Goal: Task Accomplishment & Management: Manage account settings

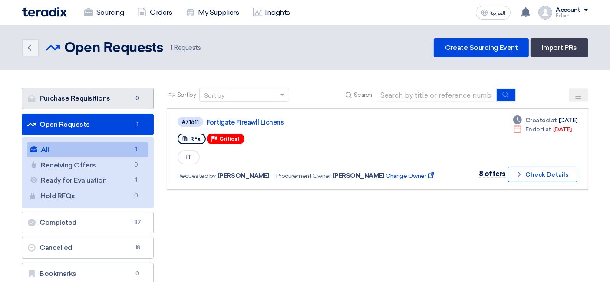
click at [123, 105] on link "Purchase Requisitions Purchase Requisitions 0" at bounding box center [88, 99] width 132 height 22
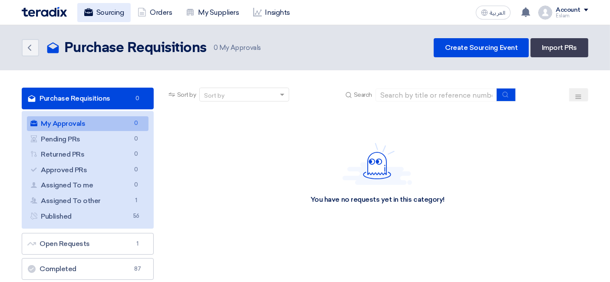
click at [97, 9] on link "Sourcing" at bounding box center [103, 12] width 53 height 19
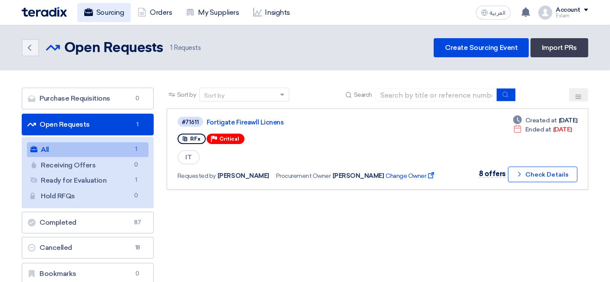
click at [105, 9] on link "Sourcing" at bounding box center [103, 12] width 53 height 19
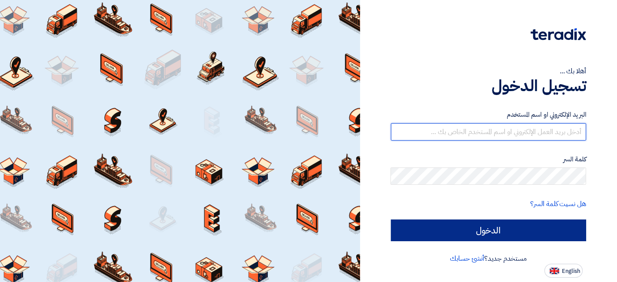
type input "eslam.abdelnaby@jameelfinance.com.eg"
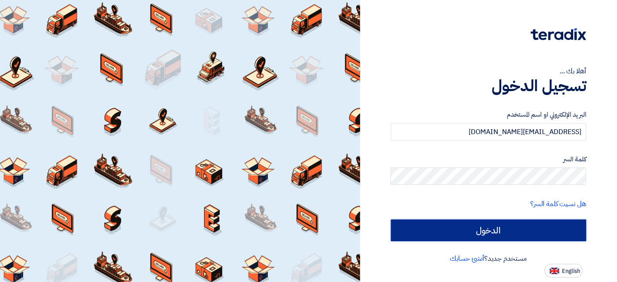
click at [432, 226] on input "الدخول" at bounding box center [489, 231] width 196 height 22
type input "Sign in"
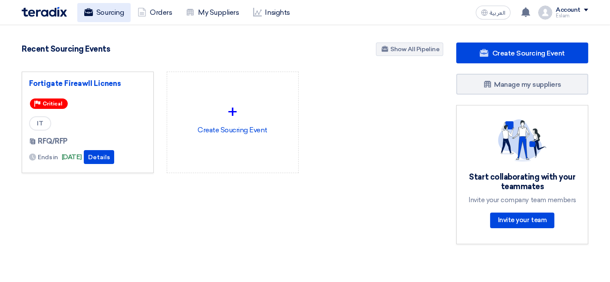
click at [118, 3] on link "Sourcing" at bounding box center [103, 12] width 53 height 19
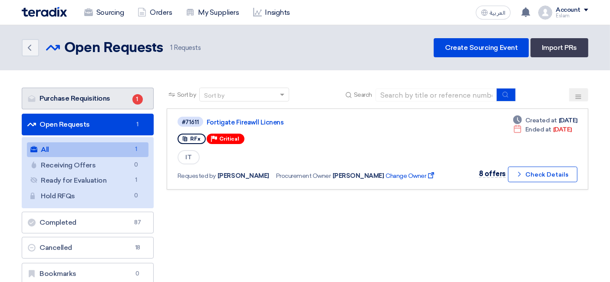
click at [128, 99] on link "Purchase Requisitions Purchase Requisitions 1" at bounding box center [88, 99] width 132 height 22
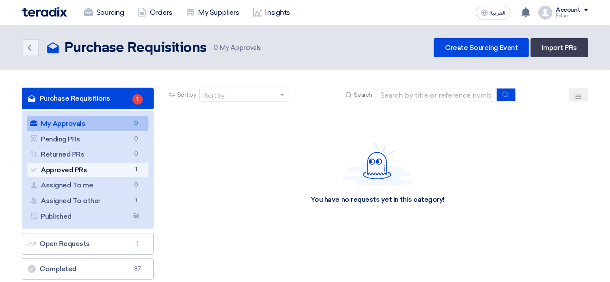
click at [114, 171] on link "Approved PRs Approved PRs 1" at bounding box center [88, 170] width 122 height 15
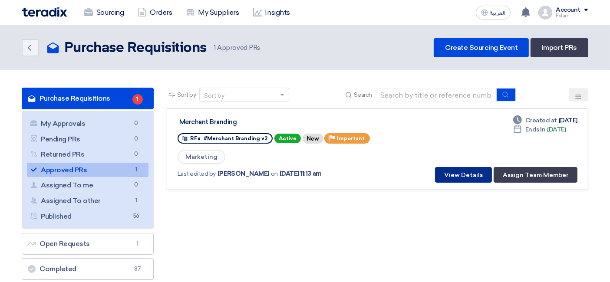
click at [446, 171] on button "View Details" at bounding box center [463, 175] width 57 height 16
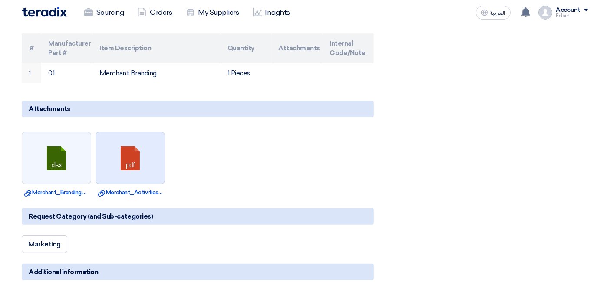
scroll to position [241, 0]
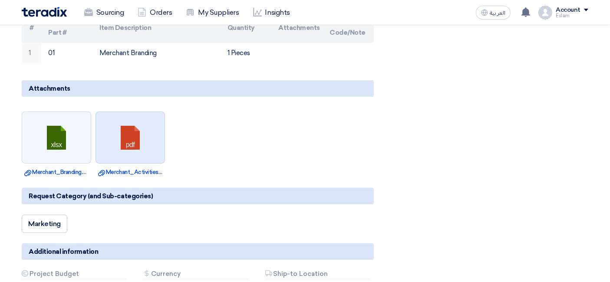
click at [125, 144] on link at bounding box center [130, 138] width 69 height 52
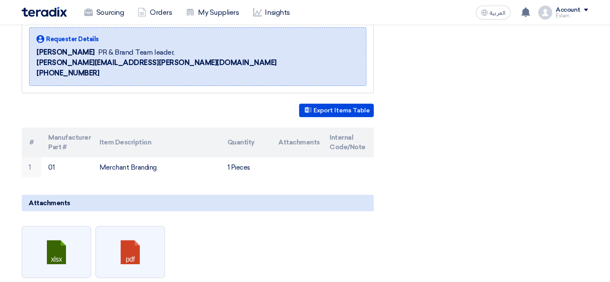
scroll to position [0, 0]
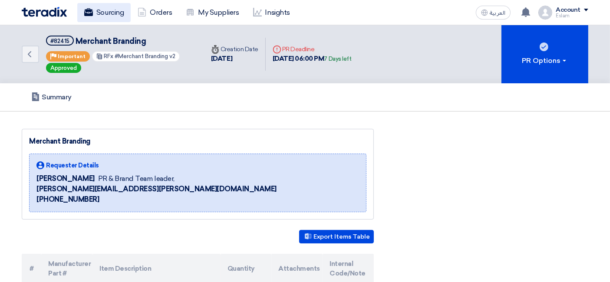
click at [104, 8] on link "Sourcing" at bounding box center [103, 12] width 53 height 19
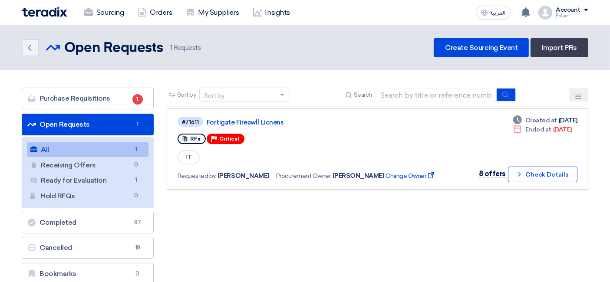
click at [105, 146] on link "All All 1" at bounding box center [88, 149] width 122 height 15
click at [103, 97] on link "Purchase Requisitions Purchase Requisitions 1" at bounding box center [88, 99] width 132 height 22
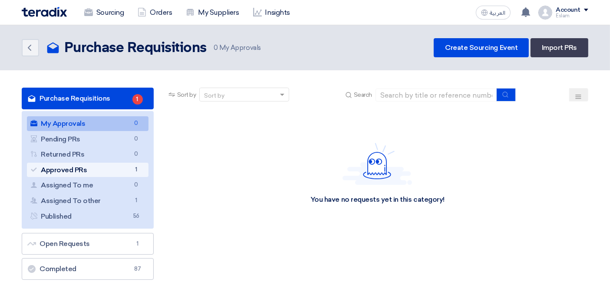
click at [87, 174] on link "Approved PRs Approved PRs 1" at bounding box center [88, 170] width 122 height 15
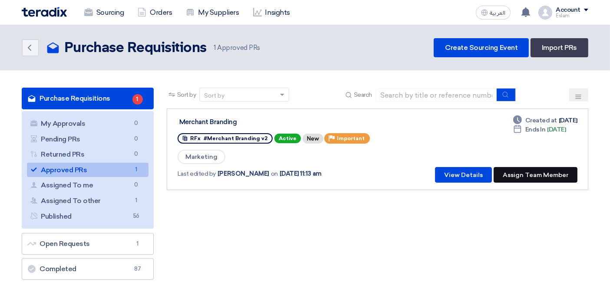
click at [523, 174] on button "Assign Team Member" at bounding box center [535, 175] width 84 height 16
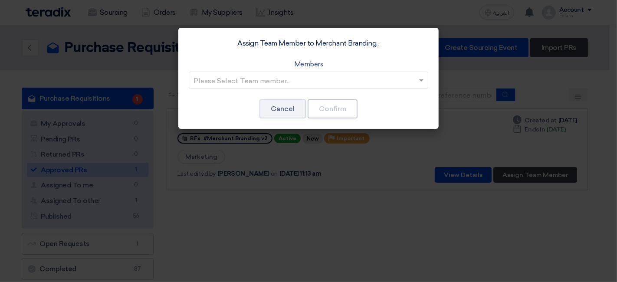
click at [301, 87] on input "text" at bounding box center [304, 81] width 221 height 14
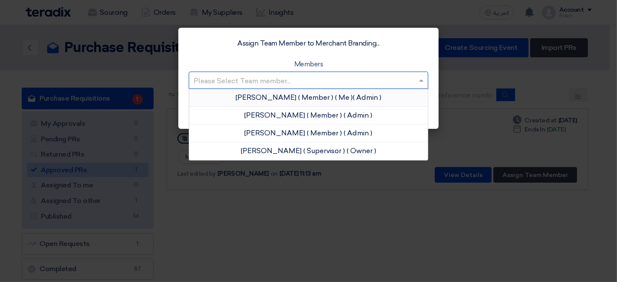
click at [305, 99] on span "( Member )" at bounding box center [315, 97] width 35 height 8
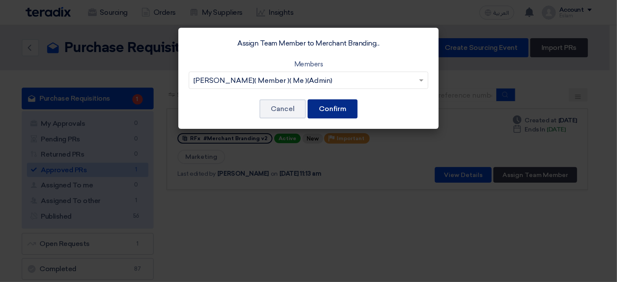
click at [331, 108] on button "Confirm" at bounding box center [333, 108] width 50 height 19
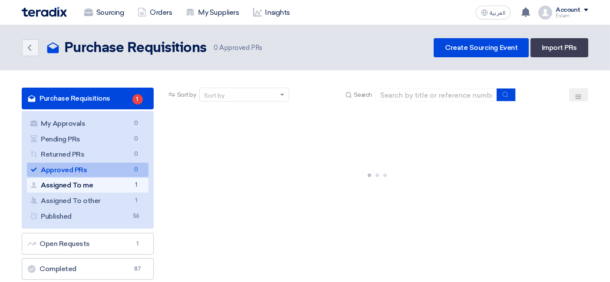
click at [128, 186] on link "Assigned To me Assigned To me 1" at bounding box center [88, 185] width 122 height 15
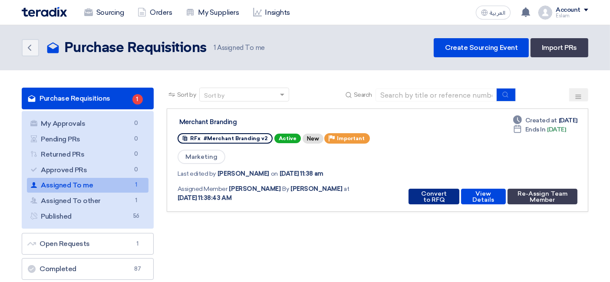
click at [430, 197] on button "Convert to RFQ" at bounding box center [433, 197] width 51 height 16
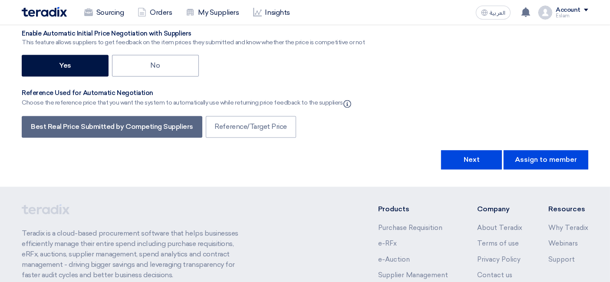
scroll to position [1736, 0]
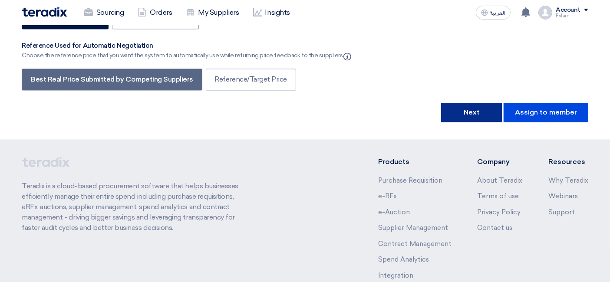
click at [491, 103] on button "Next" at bounding box center [471, 112] width 61 height 19
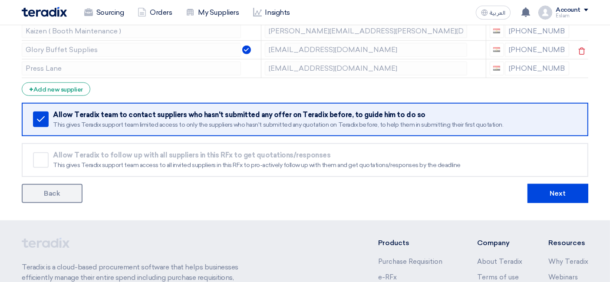
scroll to position [819, 0]
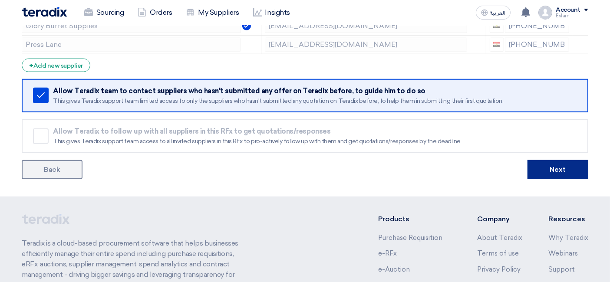
click at [550, 161] on button "Next" at bounding box center [557, 169] width 61 height 19
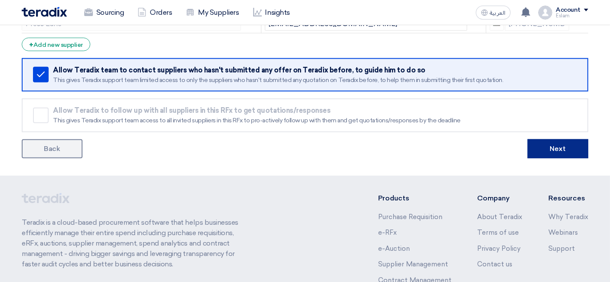
click at [549, 158] on button "Next" at bounding box center [557, 148] width 61 height 19
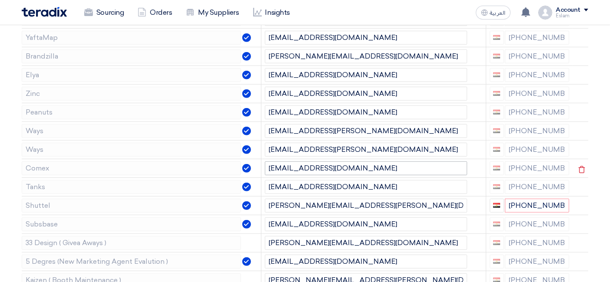
scroll to position [551, 0]
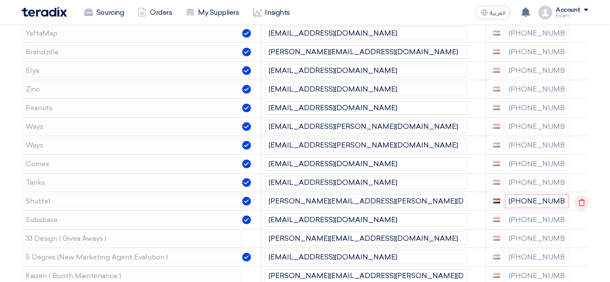
click at [585, 207] on icon at bounding box center [581, 202] width 15 height 15
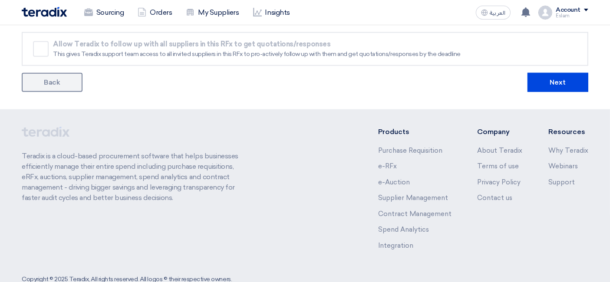
scroll to position [888, 0]
click at [572, 73] on button "Next" at bounding box center [557, 81] width 61 height 19
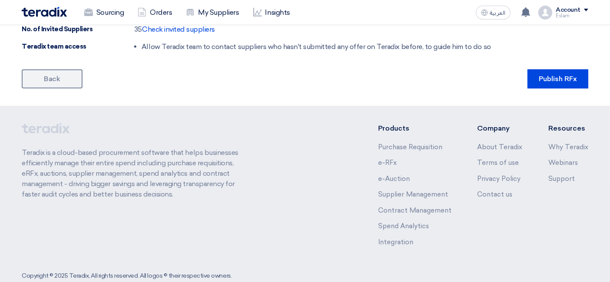
scroll to position [606, 0]
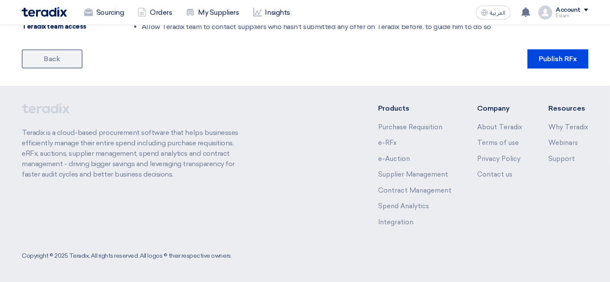
click at [561, 59] on button "Publish RFx" at bounding box center [557, 58] width 61 height 19
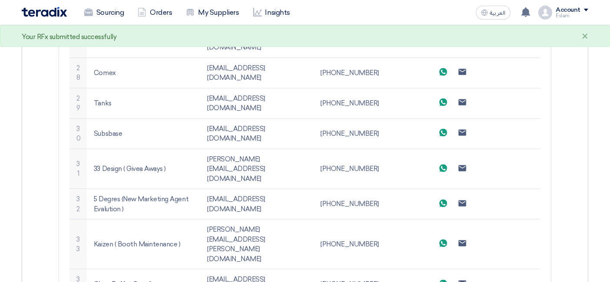
scroll to position [1155, 0]
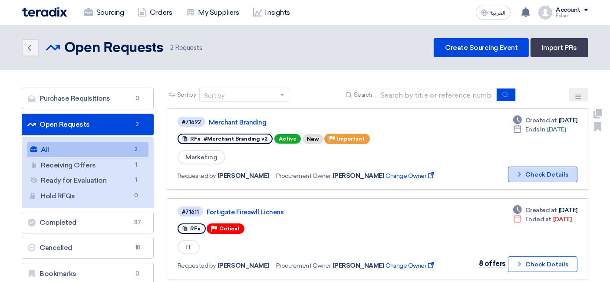
click at [527, 173] on button "Check details Check Details" at bounding box center [542, 175] width 69 height 16
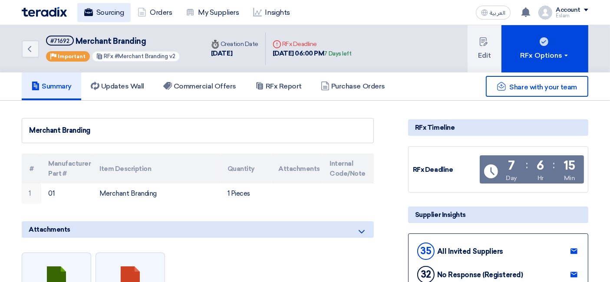
click at [106, 9] on link "Sourcing" at bounding box center [103, 12] width 53 height 19
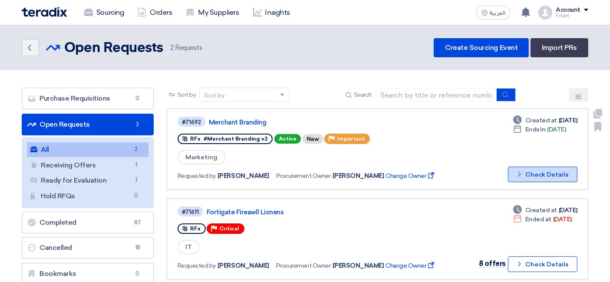
click at [535, 173] on button "Check details Check Details" at bounding box center [542, 175] width 69 height 16
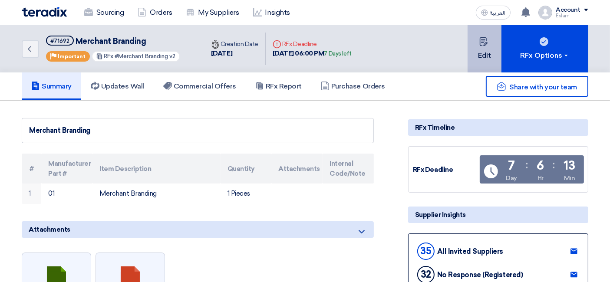
click at [488, 46] on button "Edit" at bounding box center [484, 48] width 34 height 47
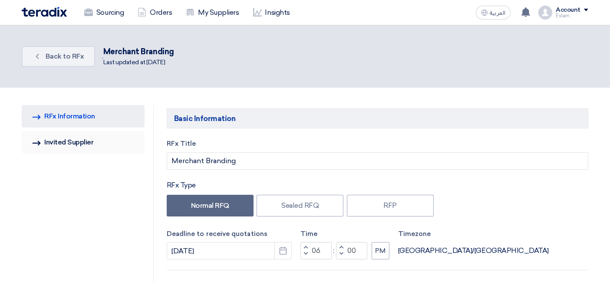
click at [76, 142] on link "Invited Suppliers Invited Supplier" at bounding box center [83, 142] width 123 height 23
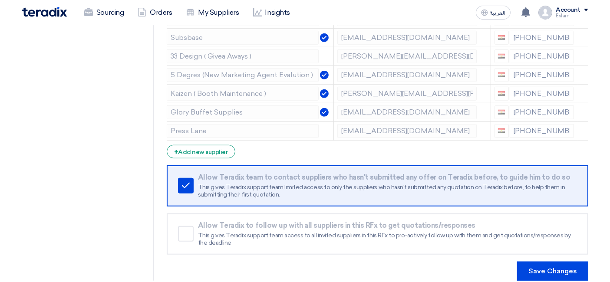
scroll to position [675, 0]
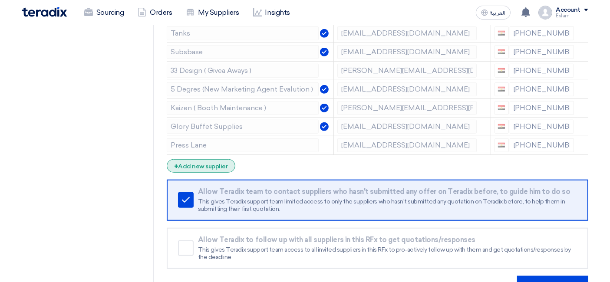
click at [193, 161] on div "+ Add new supplier" at bounding box center [201, 165] width 69 height 13
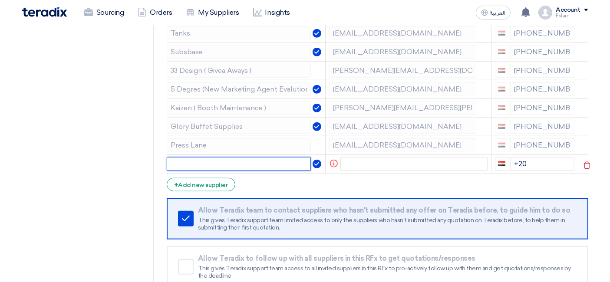
click at [211, 161] on input "text" at bounding box center [239, 164] width 145 height 14
paste input "EA2 Agency"
type input "EA2 Agency"
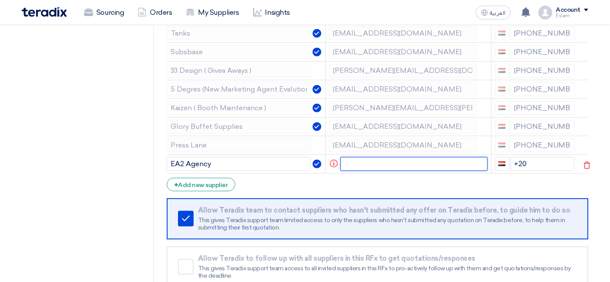
click at [352, 159] on input "text" at bounding box center [413, 164] width 147 height 14
click at [378, 157] on input "text" at bounding box center [413, 164] width 147 height 14
paste input "[EMAIL_ADDRESS][DOMAIN_NAME]"
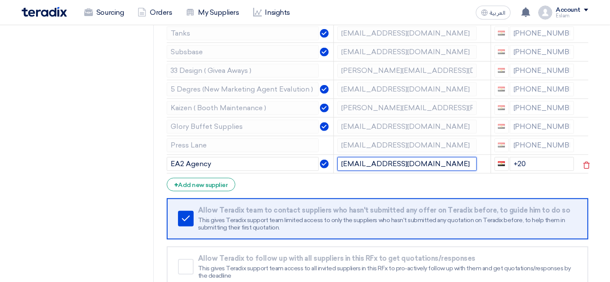
scroll to position [0, 5]
type input "[EMAIL_ADDRESS][DOMAIN_NAME]"
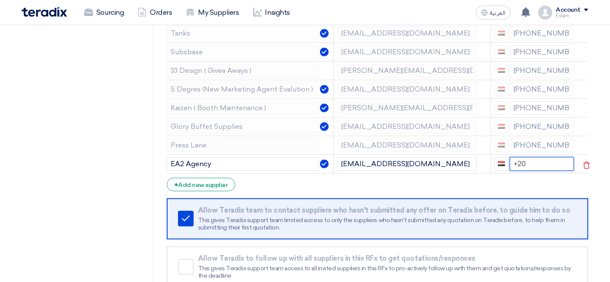
click at [546, 157] on input "+20" at bounding box center [542, 164] width 65 height 14
drag, startPoint x: 520, startPoint y: 158, endPoint x: 539, endPoint y: 158, distance: 19.1
click at [539, 158] on input "+20" at bounding box center [542, 164] width 65 height 14
click at [202, 181] on div "+ Add new supplier" at bounding box center [201, 184] width 69 height 13
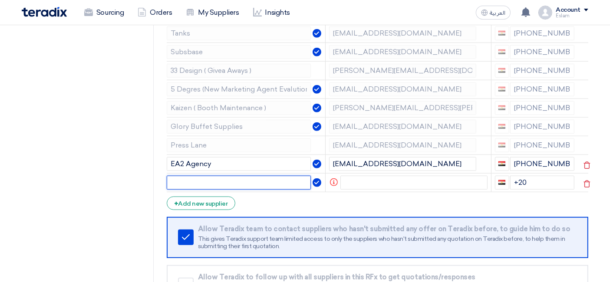
click at [186, 176] on input "text" at bounding box center [239, 183] width 145 height 14
paste input "Triple A Agency"
type input "Triple A Agency"
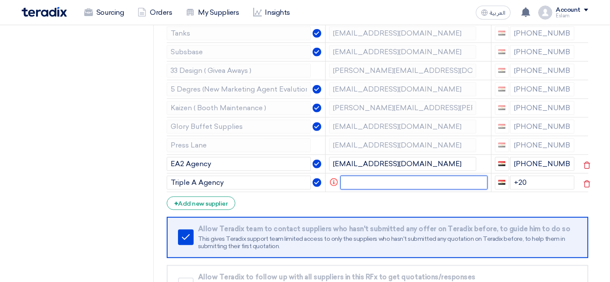
click at [356, 176] on input "text" at bounding box center [413, 183] width 147 height 14
click at [377, 176] on input "text" at bounding box center [413, 183] width 147 height 14
paste input "Menna.essam@tripleaagency.com"
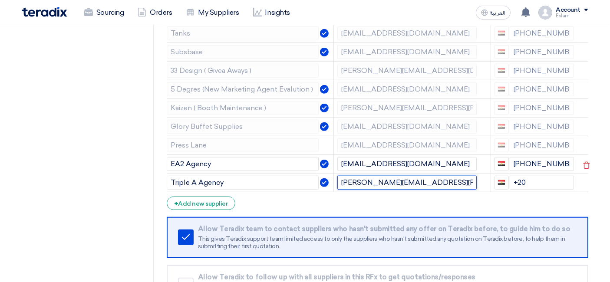
type input "Menna.essam@tripleaagency.com"
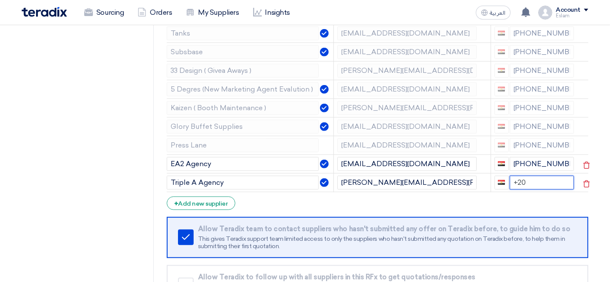
click at [529, 178] on input "+20" at bounding box center [542, 183] width 65 height 14
click at [201, 200] on div "+ Add new supplier" at bounding box center [201, 203] width 69 height 13
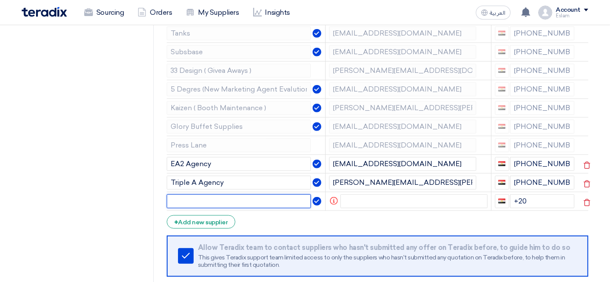
click at [201, 199] on input "text" at bounding box center [239, 201] width 145 height 14
paste input "Flash Forward"
type input "Flash Forward"
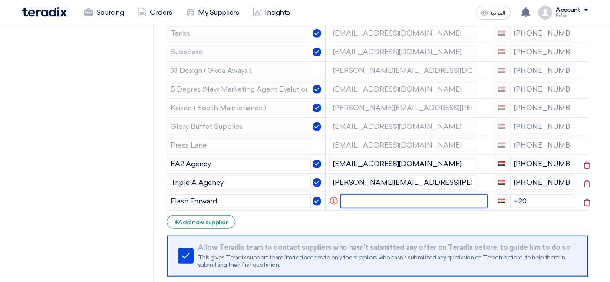
click at [349, 195] on input "text" at bounding box center [413, 201] width 147 height 14
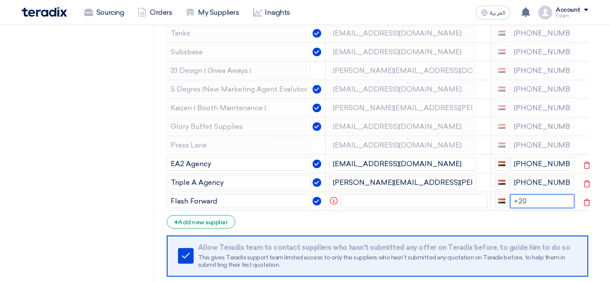
click at [557, 194] on input "+20" at bounding box center [542, 201] width 65 height 14
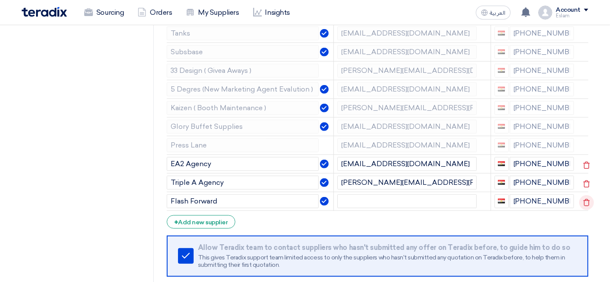
click at [582, 195] on icon at bounding box center [586, 202] width 15 height 15
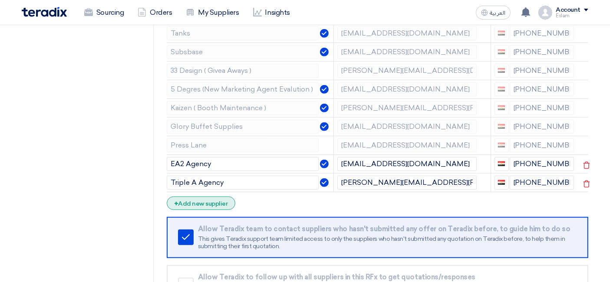
click at [200, 197] on div "+ Add new supplier" at bounding box center [201, 203] width 69 height 13
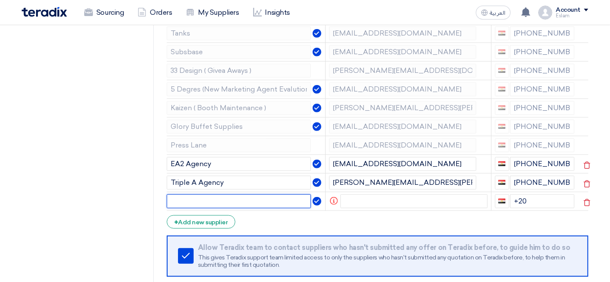
click at [196, 194] on input "text" at bounding box center [239, 201] width 145 height 14
paste input "NE Media"
type input "NE Media"
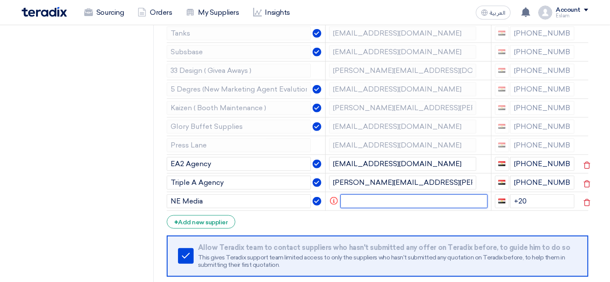
click at [375, 194] on input "text" at bounding box center [413, 201] width 147 height 14
paste input "[EMAIL_ADDRESS][DOMAIN_NAME]"
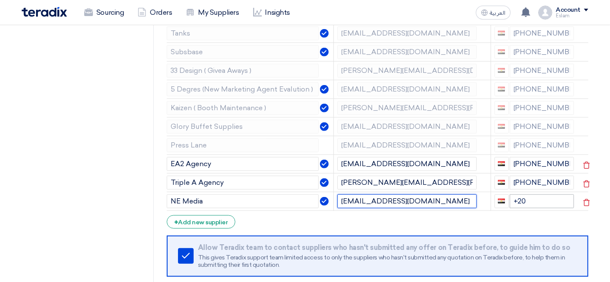
type input "[EMAIL_ADDRESS][DOMAIN_NAME]"
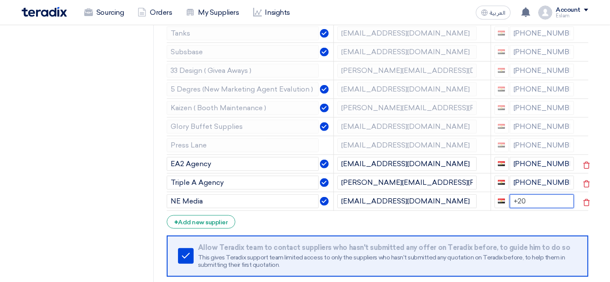
click at [536, 195] on input "+20" at bounding box center [542, 201] width 65 height 14
click at [530, 196] on input "+20" at bounding box center [542, 201] width 65 height 14
click at [219, 217] on div "+ Add new supplier" at bounding box center [201, 221] width 69 height 13
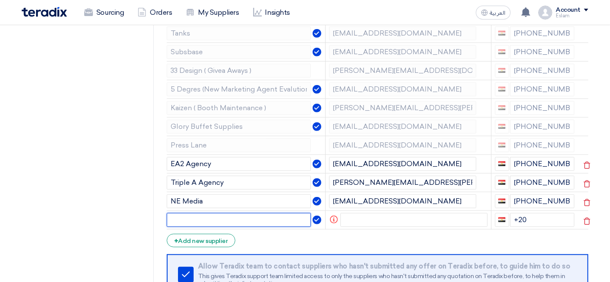
click at [211, 214] on input "text" at bounding box center [239, 220] width 145 height 14
paste input "Flash Forward"
type input "Flash Forward"
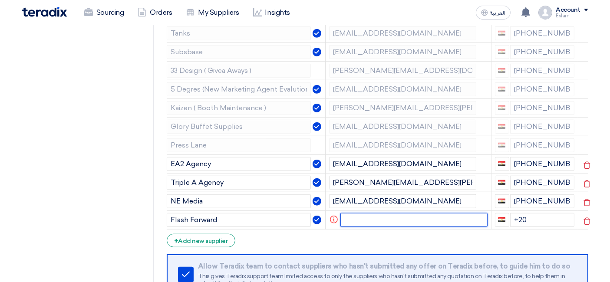
click at [356, 213] on input "text" at bounding box center [413, 220] width 147 height 14
paste input "Karim"
type input "K"
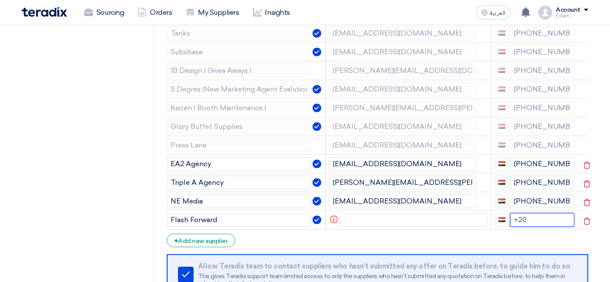
click at [525, 214] on input "+20" at bounding box center [542, 220] width 65 height 14
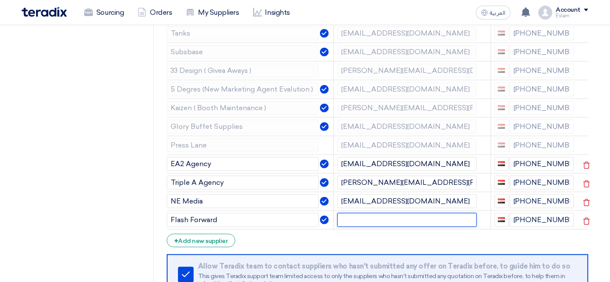
click at [375, 217] on input "text" at bounding box center [406, 220] width 139 height 14
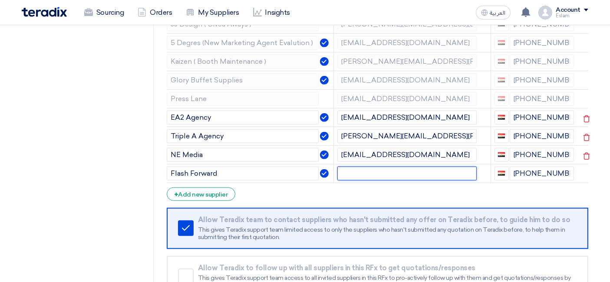
scroll to position [771, 0]
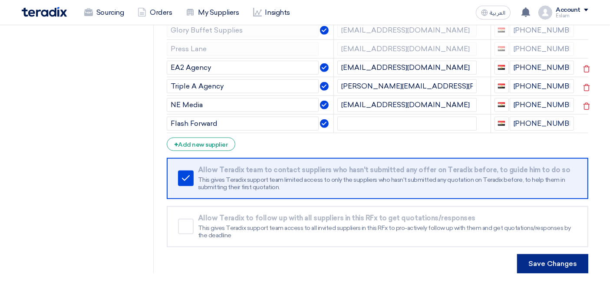
click at [549, 259] on button "Save Changes" at bounding box center [552, 263] width 71 height 19
click at [565, 256] on button "Save Changes" at bounding box center [552, 263] width 71 height 19
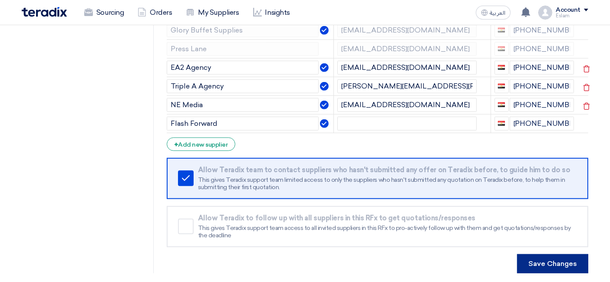
click at [565, 256] on button "Save Changes" at bounding box center [552, 263] width 71 height 19
click at [563, 256] on button "Save Changes" at bounding box center [552, 263] width 71 height 19
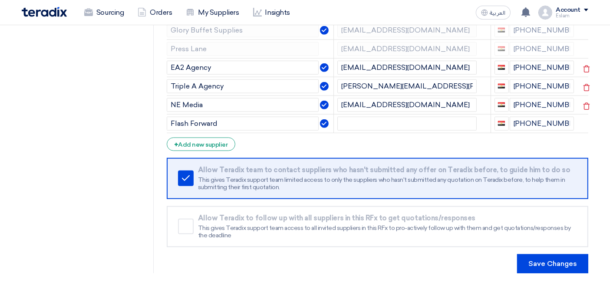
click at [570, 255] on button "Save Changes" at bounding box center [552, 263] width 71 height 19
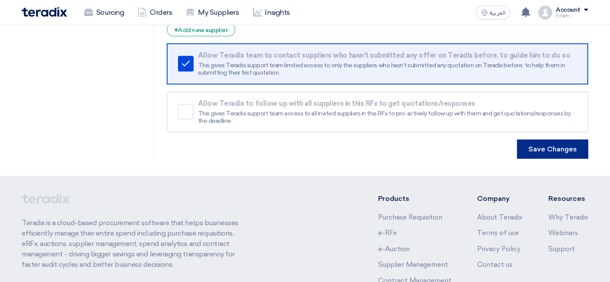
scroll to position [913, 0]
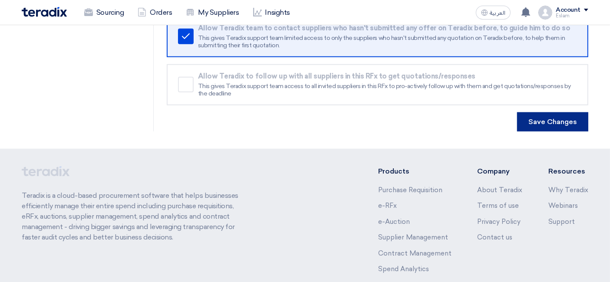
click at [546, 116] on button "Save Changes" at bounding box center [552, 121] width 71 height 19
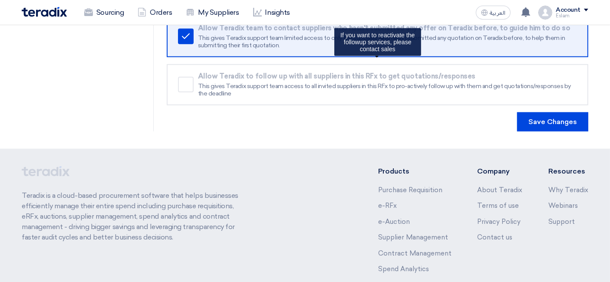
click at [175, 79] on div "Remove service Allow Teradix to follow up with all suppliers in this RFx to get…" at bounding box center [377, 84] width 421 height 41
click at [182, 79] on div "Remove service" at bounding box center [186, 85] width 16 height 16
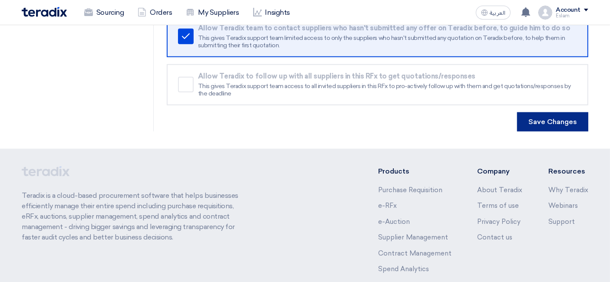
click at [559, 116] on button "Save Changes" at bounding box center [552, 121] width 71 height 19
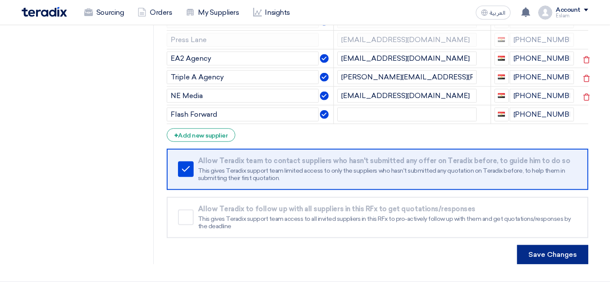
scroll to position [769, 0]
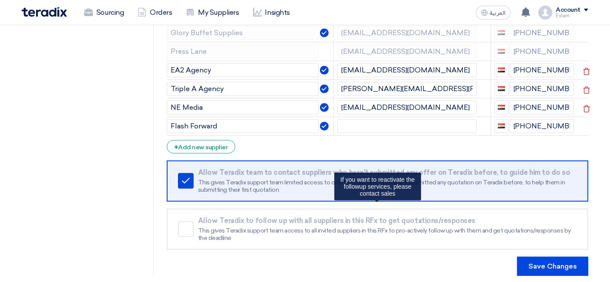
click at [188, 226] on div "Remove service" at bounding box center [186, 229] width 16 height 16
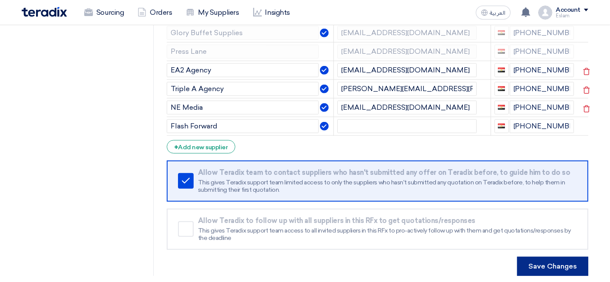
click at [551, 262] on button "Save Changes" at bounding box center [552, 266] width 71 height 19
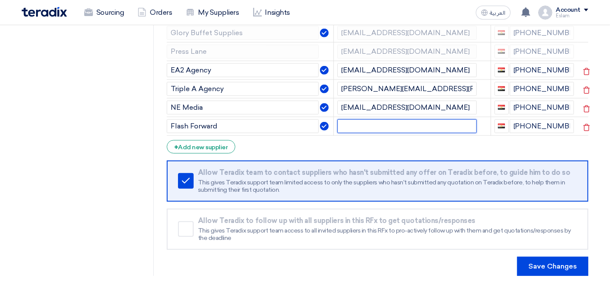
click at [385, 126] on input "text" at bounding box center [406, 126] width 139 height 14
paste input "Karim"
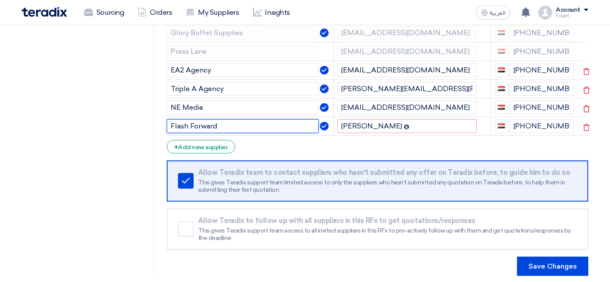
drag, startPoint x: 222, startPoint y: 121, endPoint x: 168, endPoint y: 121, distance: 54.3
click at [168, 121] on input "Flash Forward" at bounding box center [243, 126] width 152 height 14
click at [378, 122] on input "Karim @" at bounding box center [406, 126] width 139 height 14
paste input "Flash Forward"
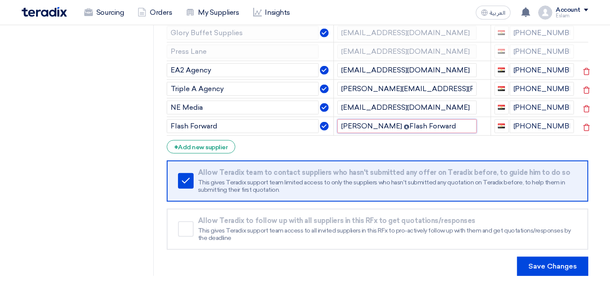
click at [378, 122] on input "Karim @Flash Forward" at bounding box center [406, 126] width 139 height 14
type input "Karim @Fla.comsh Forward"
drag, startPoint x: 433, startPoint y: 119, endPoint x: 335, endPoint y: 118, distance: 98.1
click at [335, 118] on td "Karim @Fla.comsh Forward" at bounding box center [412, 126] width 157 height 19
click at [356, 119] on input "text" at bounding box center [406, 126] width 139 height 14
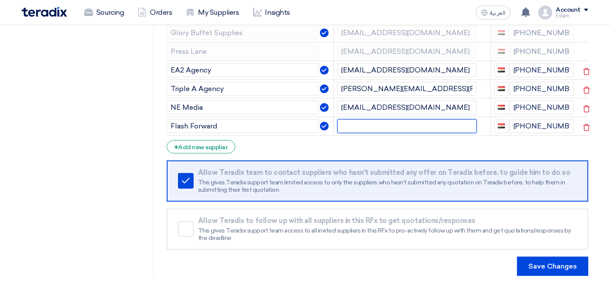
paste input "Karim.sharkawy@luxury-adv.com"
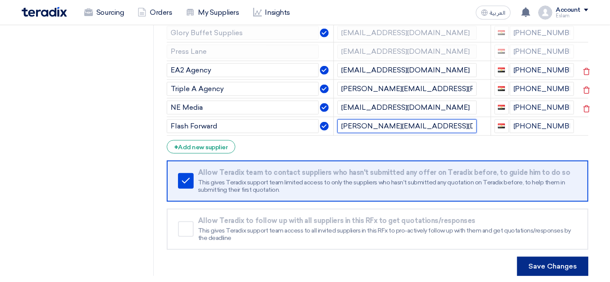
type input "Karim.sharkawy@luxury-adv.com"
click at [548, 257] on button "Save Changes" at bounding box center [552, 266] width 71 height 19
click at [540, 263] on button "Save Changes" at bounding box center [552, 266] width 71 height 19
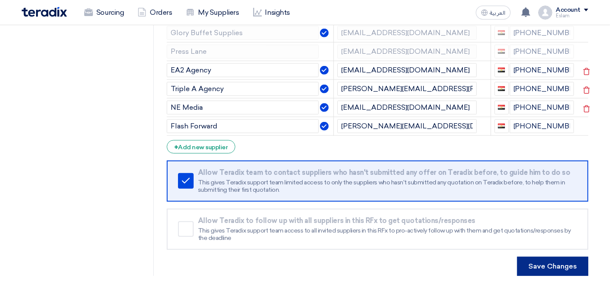
click at [540, 263] on button "Save Changes" at bounding box center [552, 266] width 71 height 19
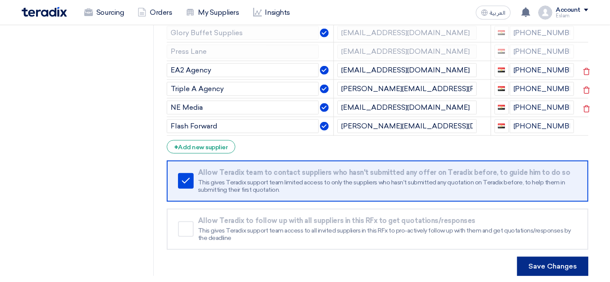
click at [540, 263] on button "Save Changes" at bounding box center [552, 266] width 71 height 19
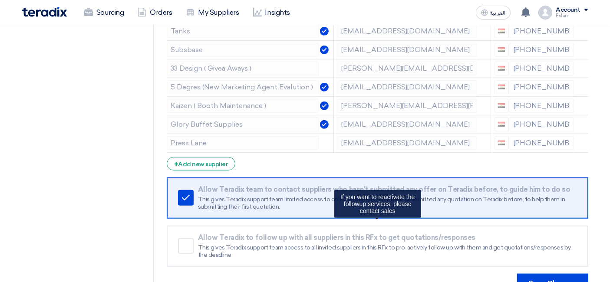
scroll to position [675, 0]
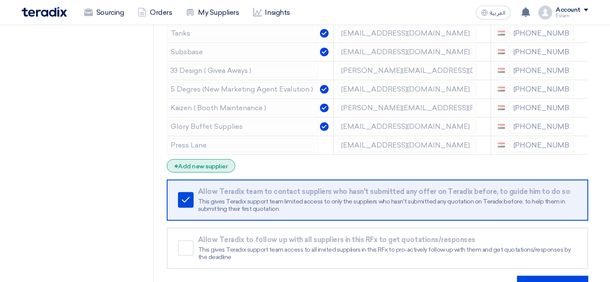
click at [203, 162] on div "+ Add new supplier" at bounding box center [201, 165] width 69 height 13
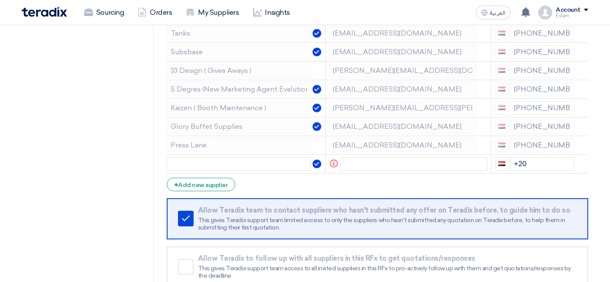
click at [105, 0] on div "Sourcing Orders My Suppliers Insights العربية ع You have a new offer for 'Forti…" at bounding box center [304, 12] width 579 height 25
click at [105, 4] on link "Sourcing" at bounding box center [103, 12] width 53 height 19
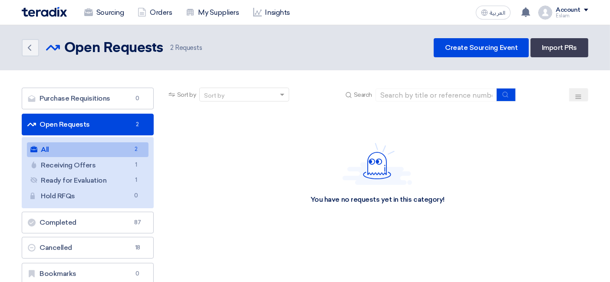
click at [110, 119] on link "Open Requests Open Requests 2" at bounding box center [88, 125] width 132 height 22
click at [98, 13] on link "Sourcing" at bounding box center [103, 12] width 53 height 19
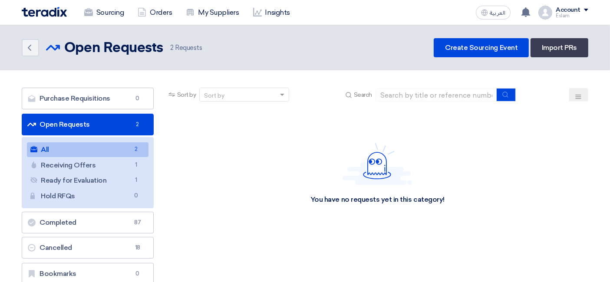
click at [93, 121] on link "Open Requests Open Requests 2" at bounding box center [88, 125] width 132 height 22
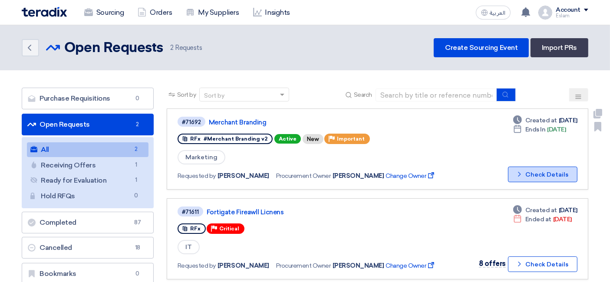
click at [546, 175] on button "Check details Check Details" at bounding box center [542, 175] width 69 height 16
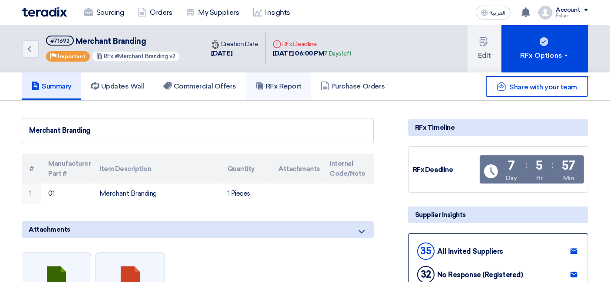
click at [290, 85] on h5 "RFx Report" at bounding box center [278, 86] width 46 height 9
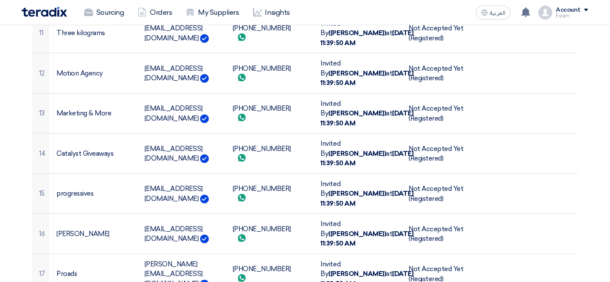
scroll to position [627, 0]
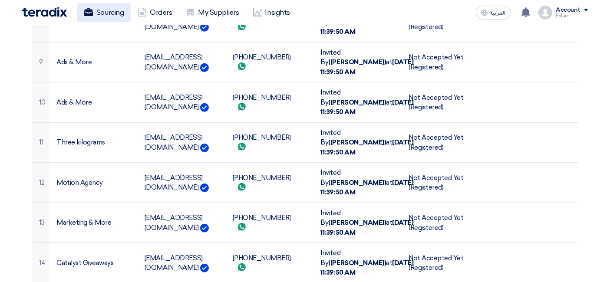
click at [102, 18] on link "Sourcing" at bounding box center [103, 12] width 53 height 19
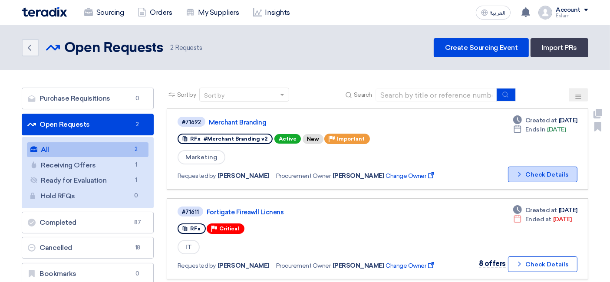
click at [553, 173] on button "Check details Check Details" at bounding box center [542, 175] width 69 height 16
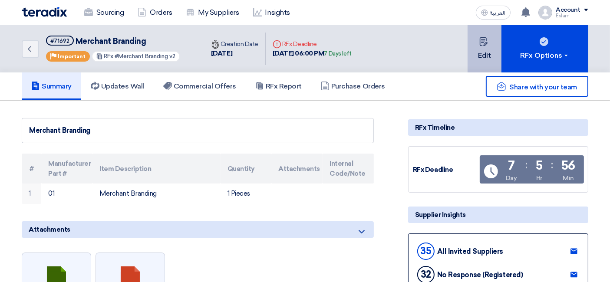
click at [487, 48] on button "Edit" at bounding box center [484, 48] width 34 height 47
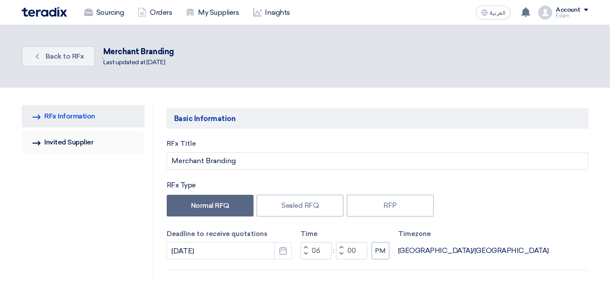
click at [89, 145] on link "Invited Suppliers Invited Supplier" at bounding box center [83, 142] width 123 height 23
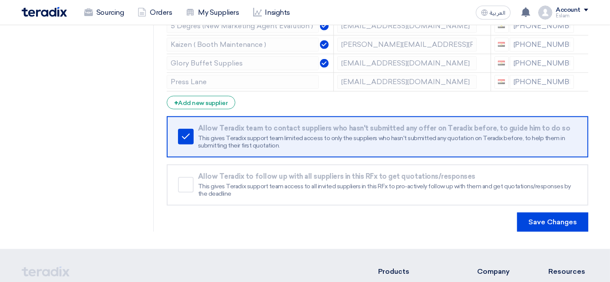
scroll to position [723, 0]
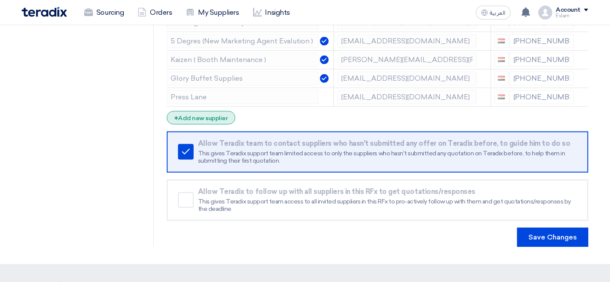
click at [203, 111] on div "+ Add new supplier" at bounding box center [201, 117] width 69 height 13
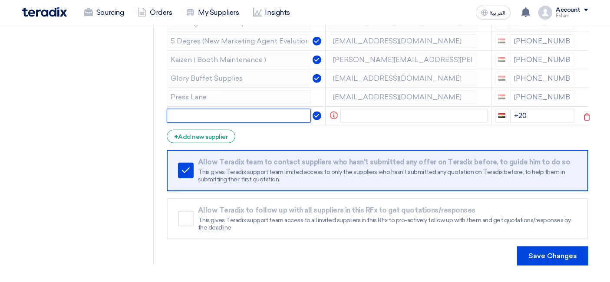
click at [209, 110] on input "text" at bounding box center [239, 116] width 145 height 14
paste input "EA2 Agency"
type input "EA2 Agency"
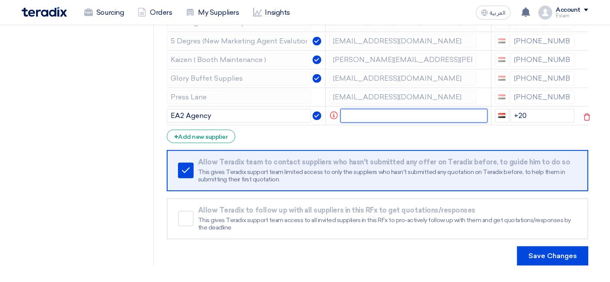
click at [361, 109] on input "text" at bounding box center [413, 116] width 147 height 14
click at [377, 111] on input "text" at bounding box center [413, 116] width 147 height 14
paste input "[EMAIL_ADDRESS][DOMAIN_NAME]"
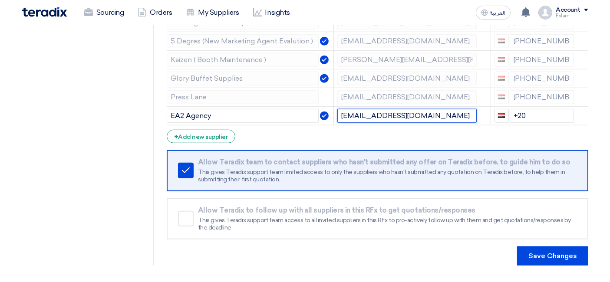
type input "[EMAIL_ADDRESS][DOMAIN_NAME]"
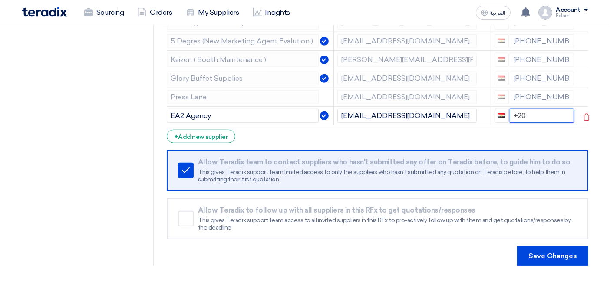
click at [535, 109] on input "+20" at bounding box center [542, 116] width 65 height 14
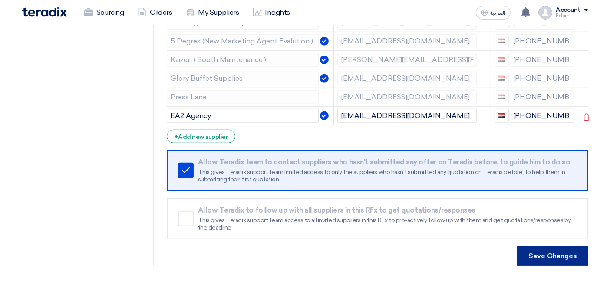
click at [566, 252] on button "Save Changes" at bounding box center [552, 256] width 71 height 19
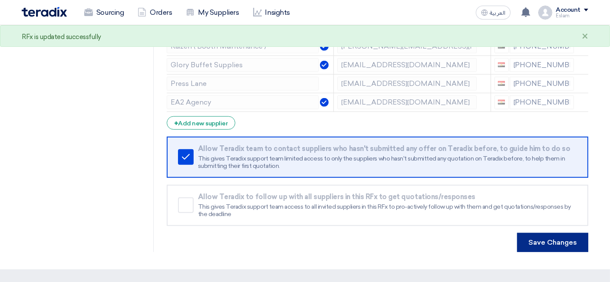
scroll to position [675, 0]
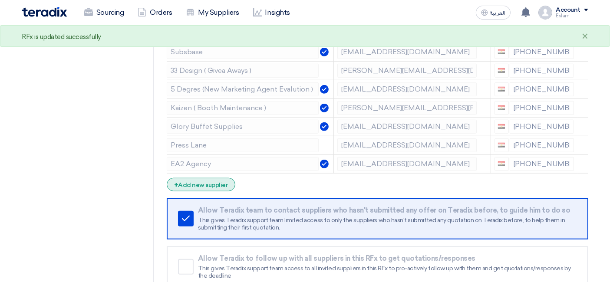
click at [203, 178] on div "+ Add new supplier" at bounding box center [201, 184] width 69 height 13
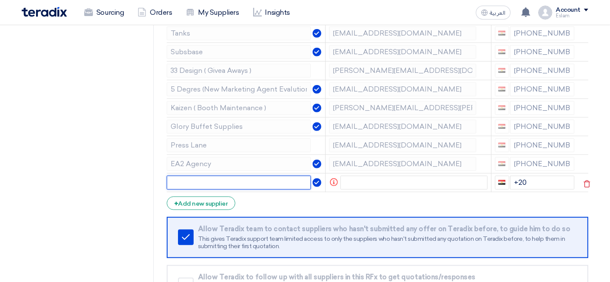
click at [200, 176] on input "text" at bounding box center [239, 183] width 145 height 14
paste input "Triple A Agency"
type input "Triple A Agency"
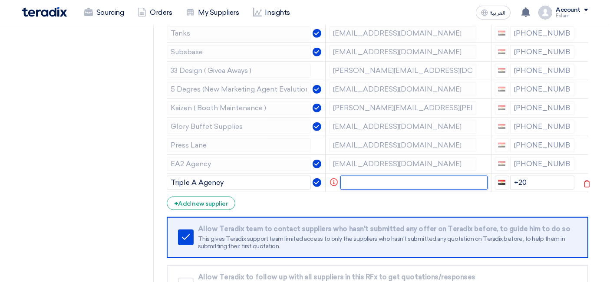
click at [392, 176] on input "text" at bounding box center [413, 183] width 147 height 14
click at [366, 179] on input "text" at bounding box center [413, 183] width 147 height 14
paste input "Menna.essam@tripleaagency.com"
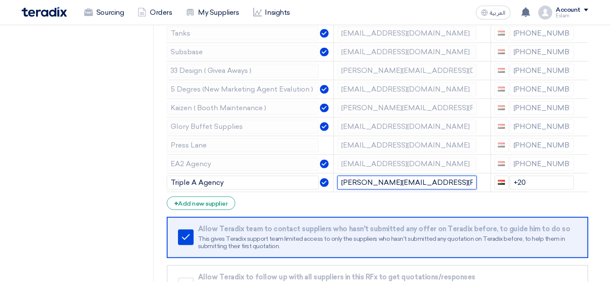
type input "Menna.essam@tripleaagency.com"
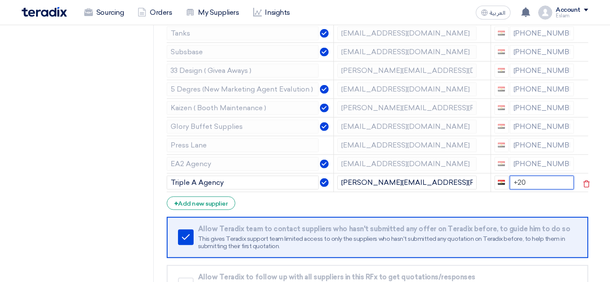
click at [526, 178] on input "+20" at bounding box center [542, 183] width 65 height 14
click at [217, 199] on div "+ Add new supplier" at bounding box center [201, 203] width 69 height 13
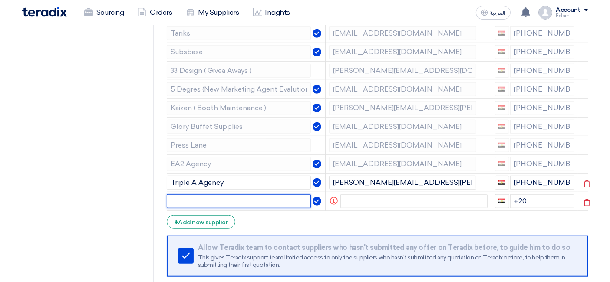
click at [227, 194] on input "text" at bounding box center [239, 201] width 145 height 14
paste input "NE Media"
type input "NE Media"
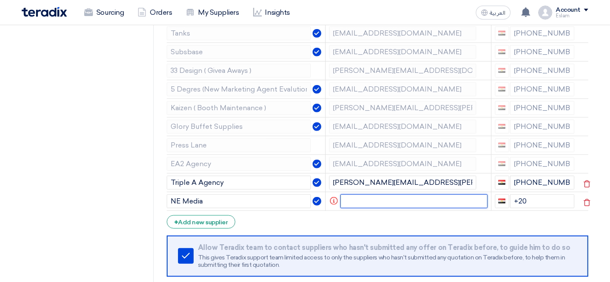
click at [371, 194] on input "text" at bounding box center [413, 201] width 147 height 14
click at [362, 197] on input "text" at bounding box center [413, 201] width 147 height 14
paste input "[EMAIL_ADDRESS][DOMAIN_NAME]"
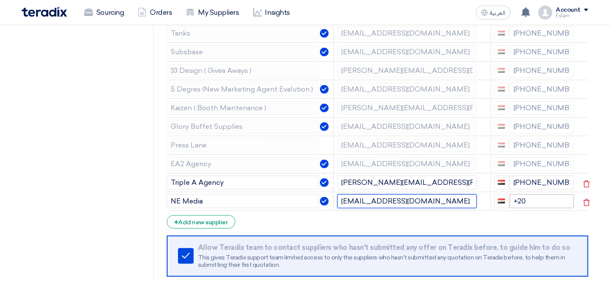
type input "[EMAIL_ADDRESS][DOMAIN_NAME]"
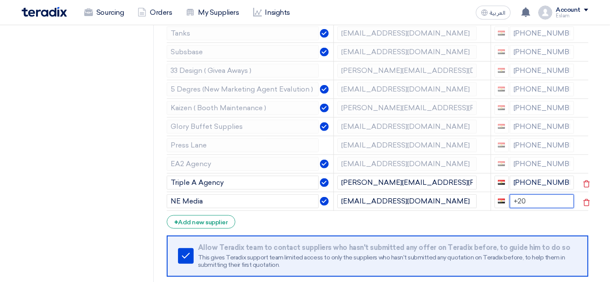
click at [524, 195] on input "+20" at bounding box center [542, 201] width 65 height 14
click at [525, 195] on input "+20" at bounding box center [542, 201] width 65 height 14
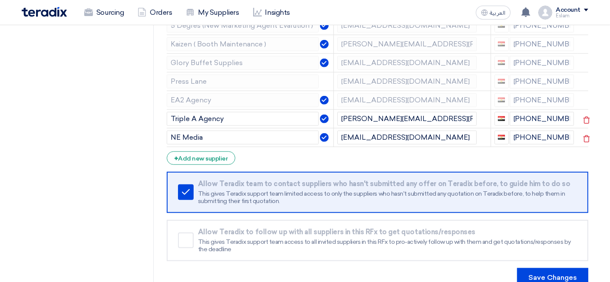
scroll to position [771, 0]
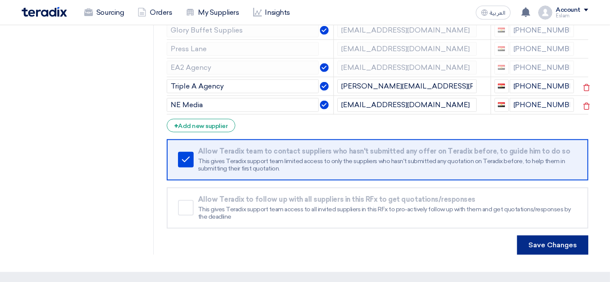
click at [536, 236] on button "Save Changes" at bounding box center [552, 245] width 71 height 19
click at [565, 237] on button "Save Changes" at bounding box center [552, 245] width 71 height 19
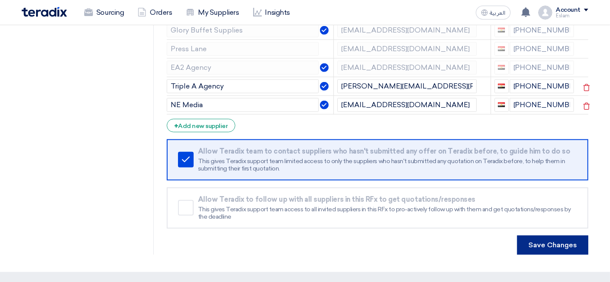
click at [546, 238] on button "Save Changes" at bounding box center [552, 245] width 71 height 19
click at [536, 238] on button "Save Changes" at bounding box center [552, 245] width 71 height 19
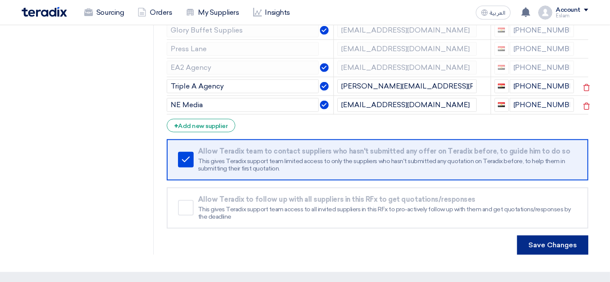
click at [536, 238] on button "Save Changes" at bounding box center [552, 245] width 71 height 19
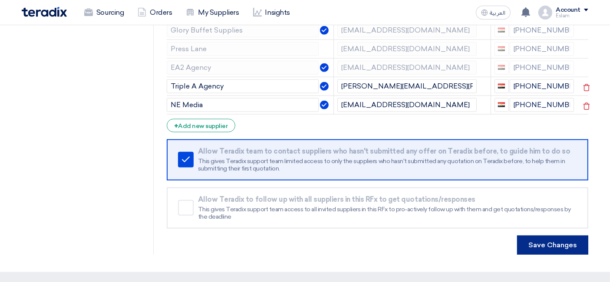
click at [536, 238] on button "Save Changes" at bounding box center [552, 245] width 71 height 19
drag, startPoint x: 536, startPoint y: 238, endPoint x: 548, endPoint y: 211, distance: 29.9
click at [537, 239] on button "Save Changes" at bounding box center [552, 245] width 71 height 19
click at [545, 236] on button "Save Changes" at bounding box center [552, 245] width 71 height 19
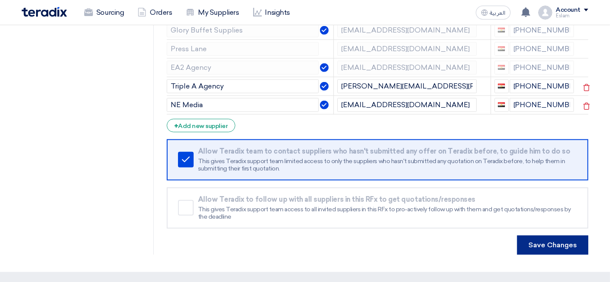
click at [545, 236] on button "Save Changes" at bounding box center [552, 245] width 71 height 19
click at [535, 240] on button "Save Changes" at bounding box center [552, 245] width 71 height 19
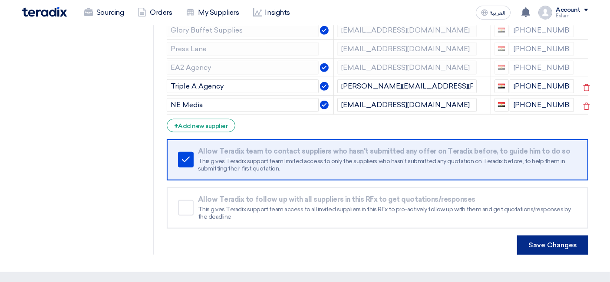
click at [535, 240] on button "Save Changes" at bounding box center [552, 245] width 71 height 19
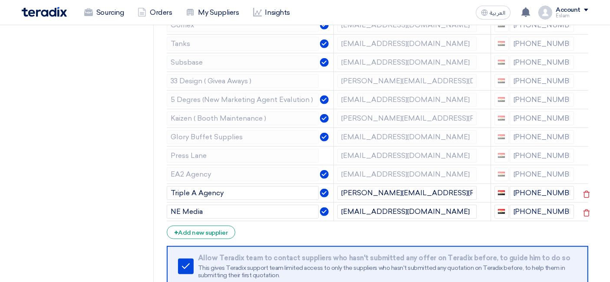
scroll to position [868, 0]
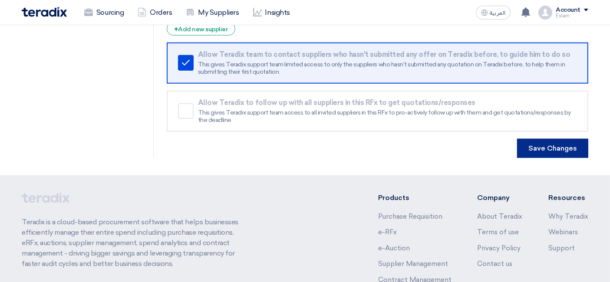
drag, startPoint x: 514, startPoint y: 142, endPoint x: 527, endPoint y: 143, distance: 12.6
click at [515, 142] on div "Save Changes" at bounding box center [377, 148] width 421 height 19
click at [527, 143] on button "Save Changes" at bounding box center [552, 148] width 71 height 19
click at [527, 144] on button "Save Changes" at bounding box center [552, 148] width 71 height 19
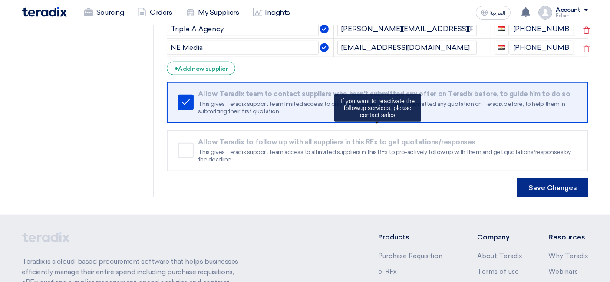
scroll to position [771, 0]
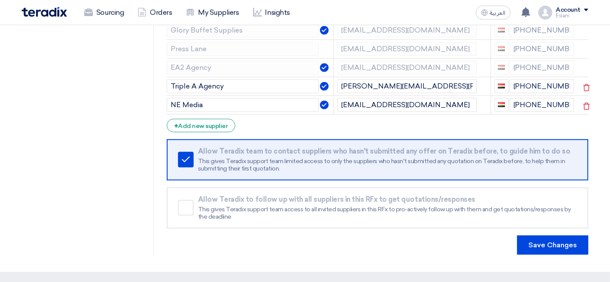
click at [178, 158] on div "Remove service" at bounding box center [186, 160] width 16 height 16
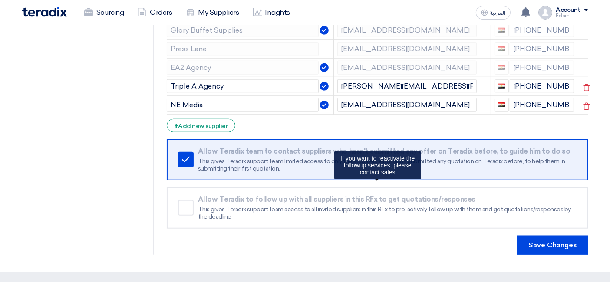
click at [178, 209] on div "Remove service Allow Teradix to follow up with all suppliers in this RFx to get…" at bounding box center [377, 208] width 421 height 41
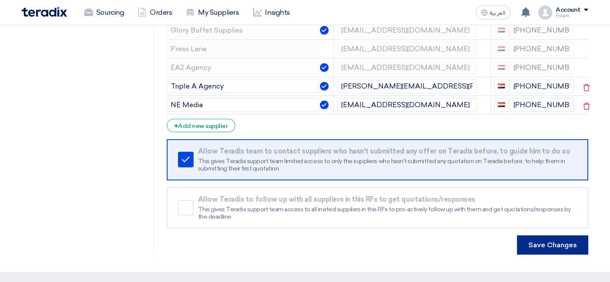
click at [556, 242] on button "Save Changes" at bounding box center [552, 245] width 71 height 19
click at [579, 99] on icon at bounding box center [586, 106] width 15 height 15
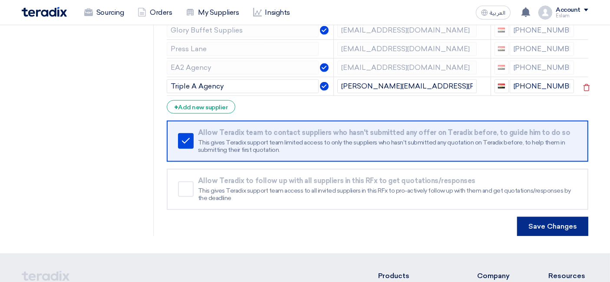
click at [575, 217] on button "Save Changes" at bounding box center [552, 226] width 71 height 19
click at [546, 217] on button "Save Changes" at bounding box center [552, 226] width 71 height 19
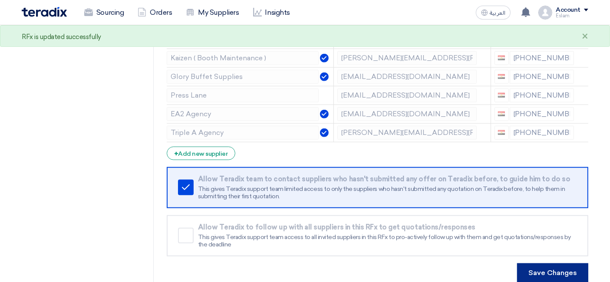
scroll to position [723, 0]
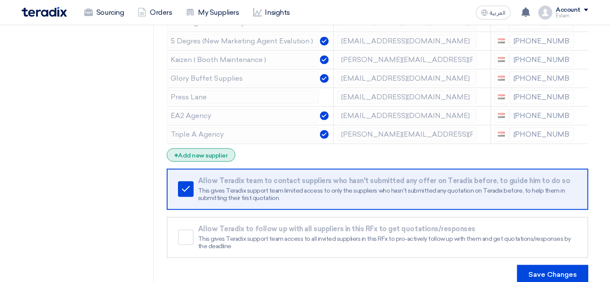
click at [206, 149] on div "+ Add new supplier" at bounding box center [201, 154] width 69 height 13
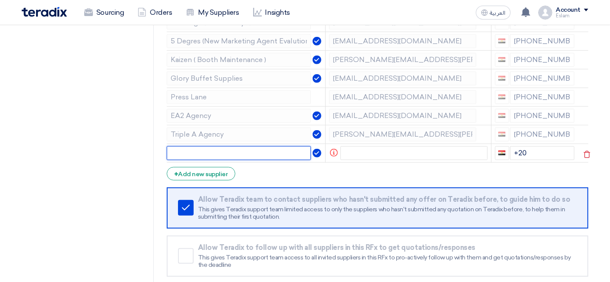
click at [222, 146] on input "text" at bounding box center [239, 153] width 145 height 14
paste input "NE Media"
type input "NE Media"
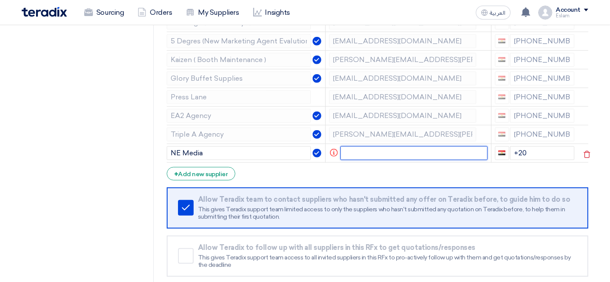
click at [355, 147] on input "text" at bounding box center [413, 153] width 147 height 14
click at [361, 150] on input "text" at bounding box center [413, 153] width 147 height 14
paste input "[EMAIL_ADDRESS][DOMAIN_NAME]"
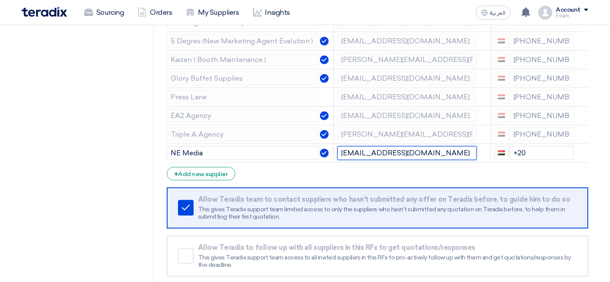
type input "[EMAIL_ADDRESS][DOMAIN_NAME]"
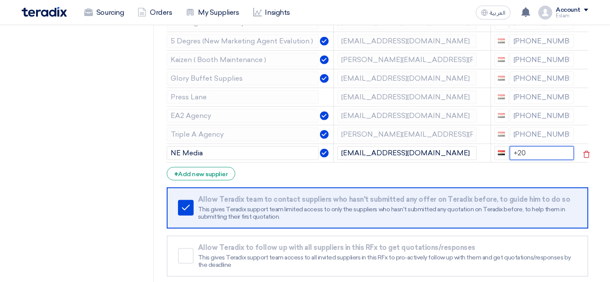
click at [527, 147] on input "+20" at bounding box center [542, 153] width 65 height 14
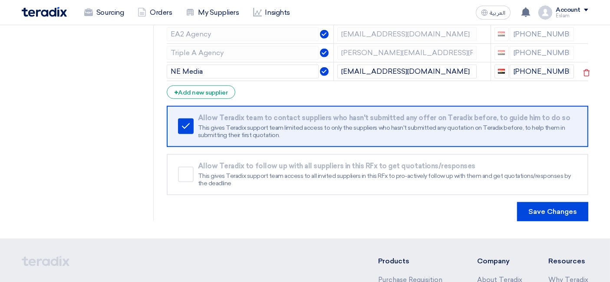
scroll to position [819, 0]
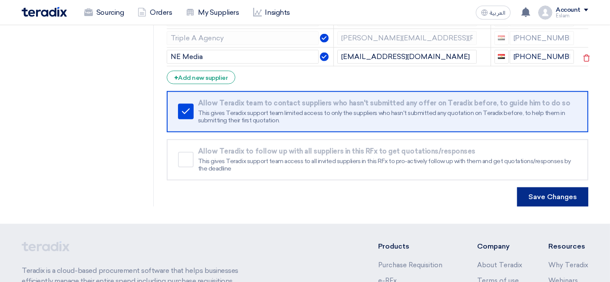
click at [549, 189] on button "Save Changes" at bounding box center [552, 197] width 71 height 19
click at [539, 194] on button "Save Changes" at bounding box center [552, 197] width 71 height 19
click at [560, 188] on button "Save Changes" at bounding box center [552, 197] width 71 height 19
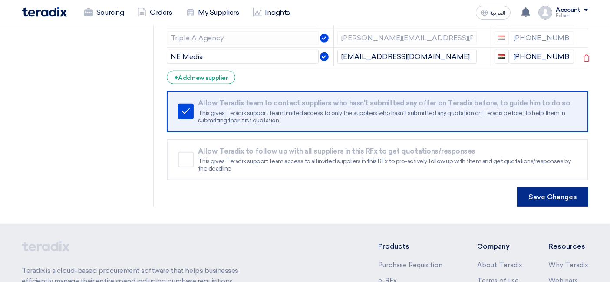
click at [560, 188] on button "Save Changes" at bounding box center [552, 197] width 71 height 19
click at [579, 188] on button "Save Changes" at bounding box center [552, 197] width 71 height 19
click at [578, 188] on button "Save Changes" at bounding box center [552, 197] width 71 height 19
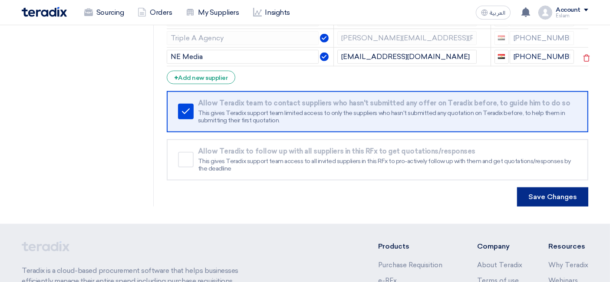
click at [532, 188] on button "Save Changes" at bounding box center [552, 197] width 71 height 19
click at [531, 188] on button "Save Changes" at bounding box center [552, 197] width 71 height 19
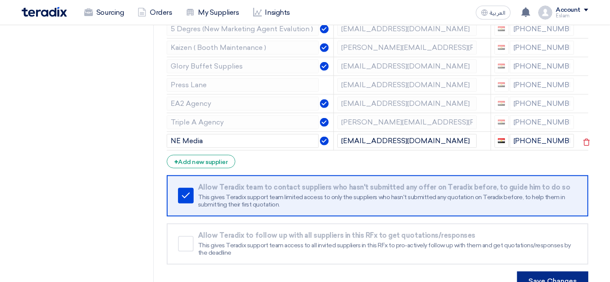
scroll to position [771, 0]
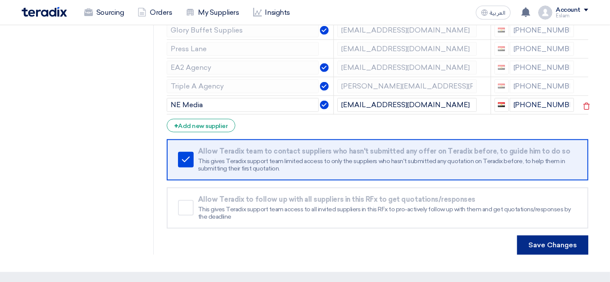
click at [553, 236] on button "Save Changes" at bounding box center [552, 245] width 71 height 19
click at [552, 241] on button "Save Changes" at bounding box center [552, 245] width 71 height 19
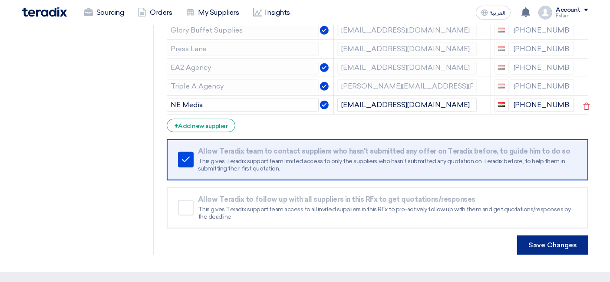
click at [552, 241] on button "Save Changes" at bounding box center [552, 245] width 71 height 19
drag, startPoint x: 552, startPoint y: 241, endPoint x: 535, endPoint y: 245, distance: 17.5
click at [546, 243] on button "Save Changes" at bounding box center [552, 245] width 71 height 19
click at [519, 243] on button "Save Changes" at bounding box center [552, 245] width 71 height 19
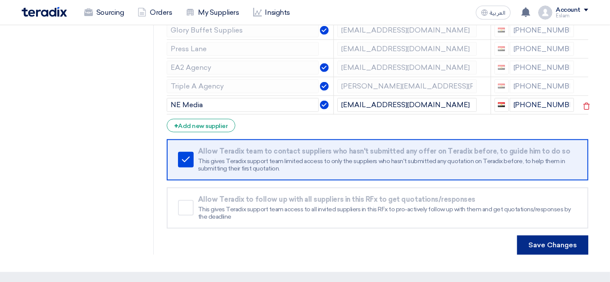
click at [520, 239] on button "Save Changes" at bounding box center [552, 245] width 71 height 19
click at [523, 236] on button "Save Changes" at bounding box center [552, 245] width 71 height 19
click at [535, 236] on button "Save Changes" at bounding box center [552, 245] width 71 height 19
drag, startPoint x: 549, startPoint y: 229, endPoint x: 556, endPoint y: 229, distance: 7.0
click at [552, 236] on button "Save Changes" at bounding box center [552, 245] width 71 height 19
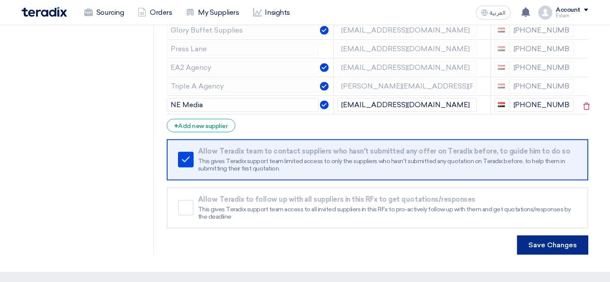
click at [565, 236] on button "Save Changes" at bounding box center [552, 245] width 71 height 19
click at [586, 236] on button "Save Changes" at bounding box center [552, 245] width 71 height 19
click at [517, 236] on button "Save Changes" at bounding box center [552, 245] width 71 height 19
click at [573, 239] on button "Save Changes" at bounding box center [552, 245] width 71 height 19
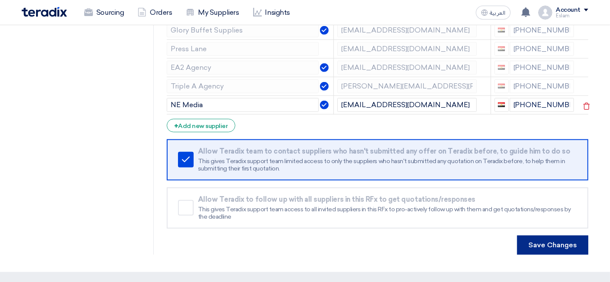
click at [517, 236] on button "Save Changes" at bounding box center [552, 245] width 71 height 19
click at [563, 241] on button "Save Changes" at bounding box center [552, 245] width 71 height 19
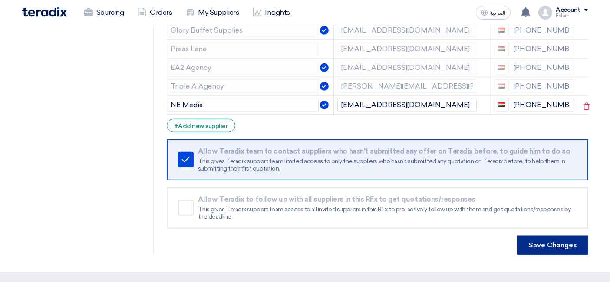
click at [563, 237] on button "Save Changes" at bounding box center [552, 245] width 71 height 19
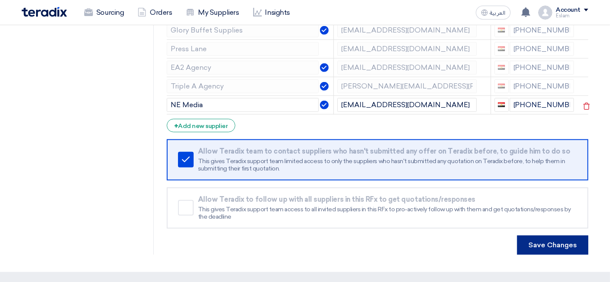
click at [563, 237] on button "Save Changes" at bounding box center [552, 245] width 71 height 19
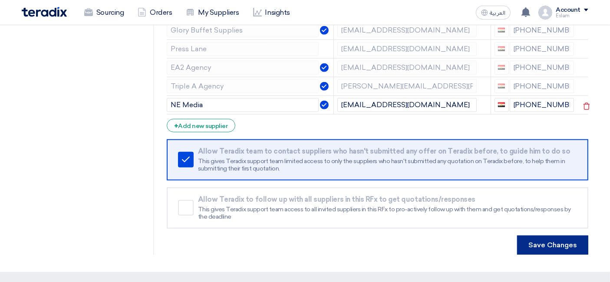
click at [546, 243] on button "Save Changes" at bounding box center [552, 245] width 71 height 19
click at [546, 241] on button "Save Changes" at bounding box center [552, 245] width 71 height 19
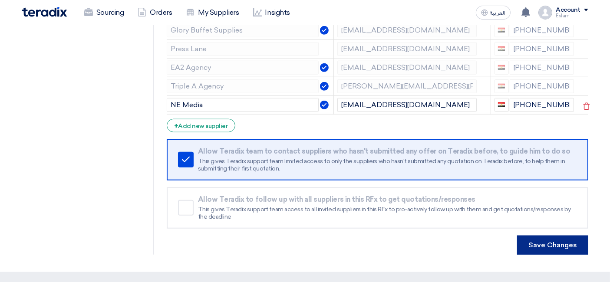
click at [546, 241] on button "Save Changes" at bounding box center [552, 245] width 71 height 19
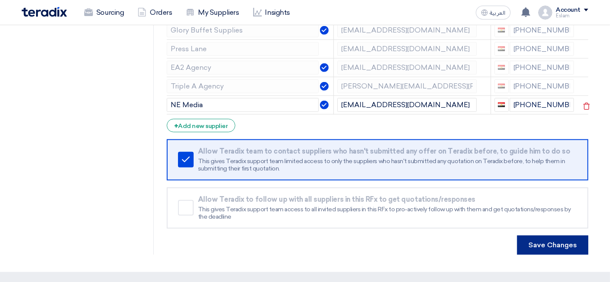
click at [546, 241] on button "Save Changes" at bounding box center [552, 245] width 71 height 19
click at [540, 236] on button "Save Changes" at bounding box center [552, 245] width 71 height 19
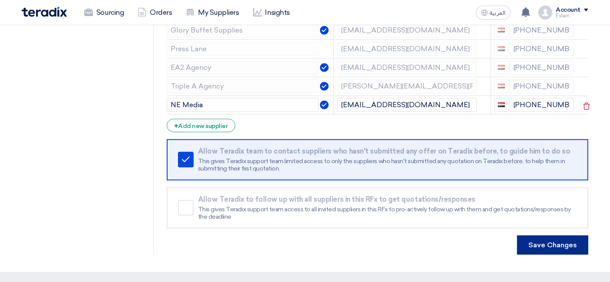
click at [540, 236] on button "Save Changes" at bounding box center [552, 245] width 71 height 19
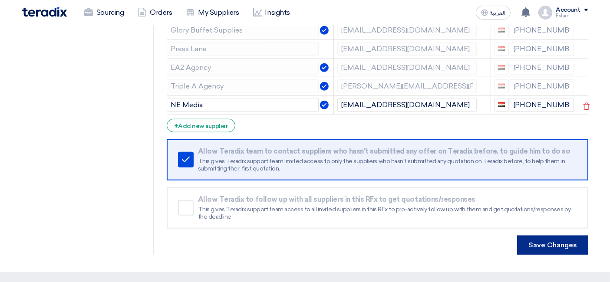
click at [540, 236] on button "Save Changes" at bounding box center [552, 245] width 71 height 19
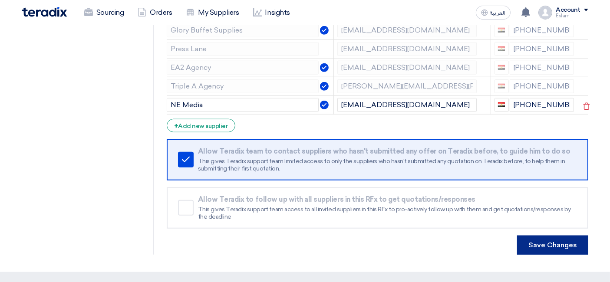
click at [540, 236] on button "Save Changes" at bounding box center [552, 245] width 71 height 19
click at [575, 239] on button "Save Changes" at bounding box center [552, 245] width 71 height 19
drag, startPoint x: 575, startPoint y: 239, endPoint x: 547, endPoint y: 241, distance: 27.9
click at [574, 239] on button "Save Changes" at bounding box center [552, 245] width 71 height 19
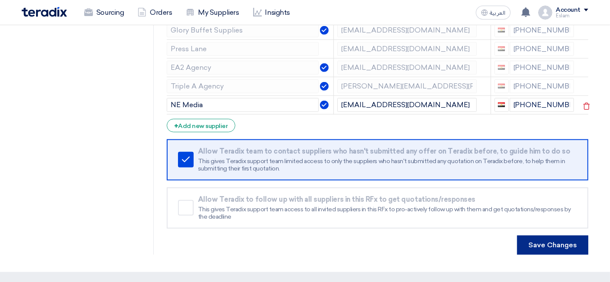
click at [547, 241] on button "Save Changes" at bounding box center [552, 245] width 71 height 19
click at [546, 241] on button "Save Changes" at bounding box center [552, 245] width 71 height 19
click at [532, 241] on button "Save Changes" at bounding box center [552, 245] width 71 height 19
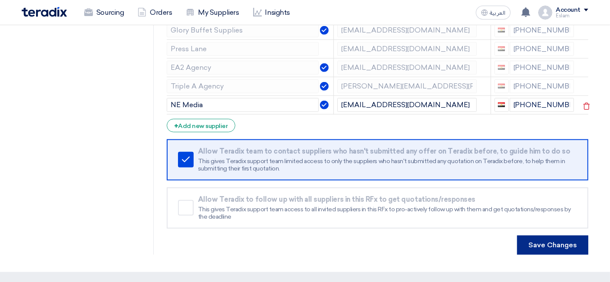
click at [531, 241] on button "Save Changes" at bounding box center [552, 245] width 71 height 19
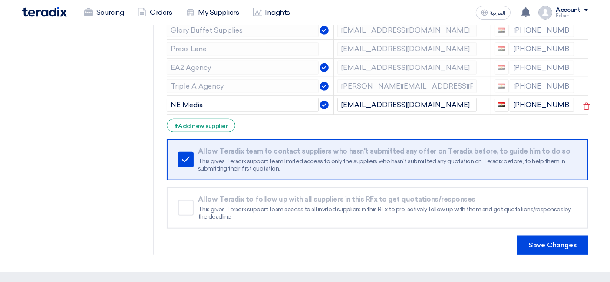
click at [464, 245] on div "Save Changes" at bounding box center [377, 245] width 421 height 19
click at [533, 236] on button "Save Changes" at bounding box center [552, 245] width 71 height 19
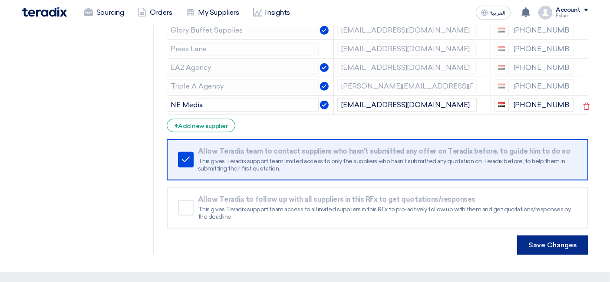
click at [533, 236] on button "Save Changes" at bounding box center [552, 245] width 71 height 19
click at [547, 236] on button "Save Changes" at bounding box center [552, 245] width 71 height 19
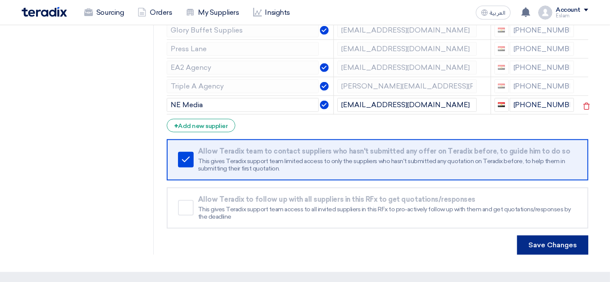
click at [547, 236] on button "Save Changes" at bounding box center [552, 245] width 71 height 19
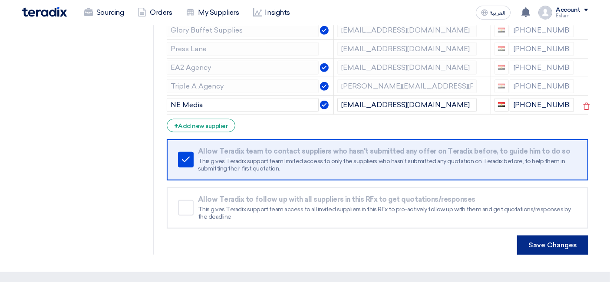
click at [547, 236] on button "Save Changes" at bounding box center [552, 245] width 71 height 19
click at [549, 236] on button "Save Changes" at bounding box center [552, 245] width 71 height 19
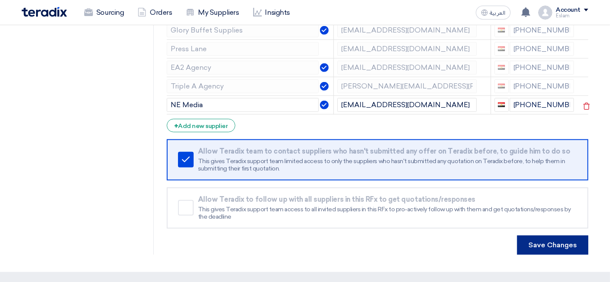
click at [556, 243] on button "Save Changes" at bounding box center [552, 245] width 71 height 19
click at [541, 236] on button "Save Changes" at bounding box center [552, 245] width 71 height 19
click at [286, 236] on div "Save Changes" at bounding box center [377, 245] width 421 height 19
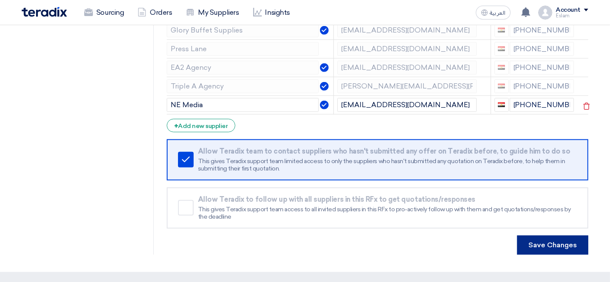
click at [536, 237] on button "Save Changes" at bounding box center [552, 245] width 71 height 19
click at [553, 239] on button "Save Changes" at bounding box center [552, 245] width 71 height 19
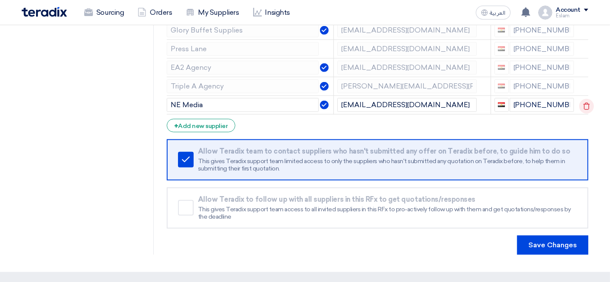
click at [583, 99] on icon at bounding box center [586, 106] width 15 height 15
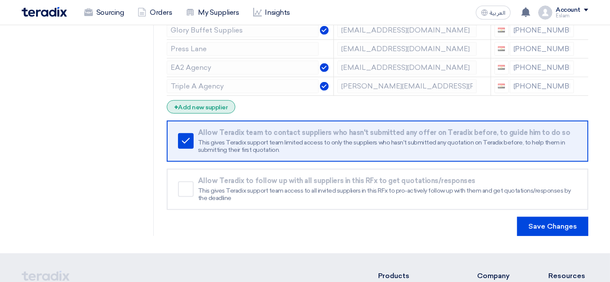
click at [211, 100] on div "+ Add new supplier" at bounding box center [201, 106] width 69 height 13
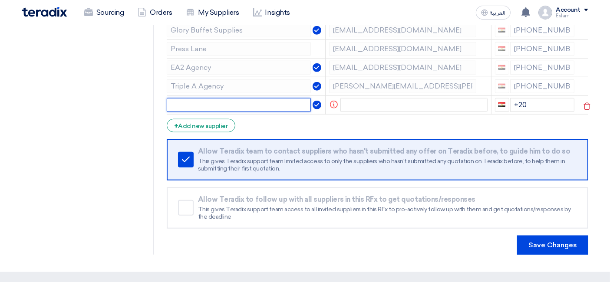
click at [191, 98] on input "text" at bounding box center [239, 105] width 145 height 14
click at [585, 102] on use at bounding box center [587, 105] width 7 height 7
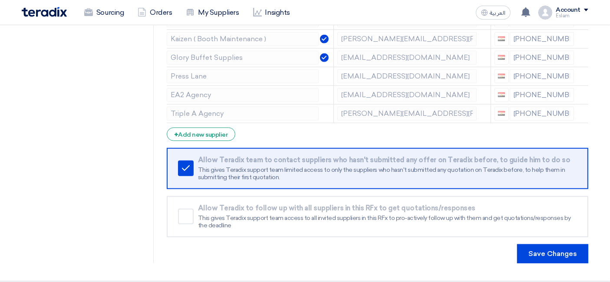
scroll to position [716, 0]
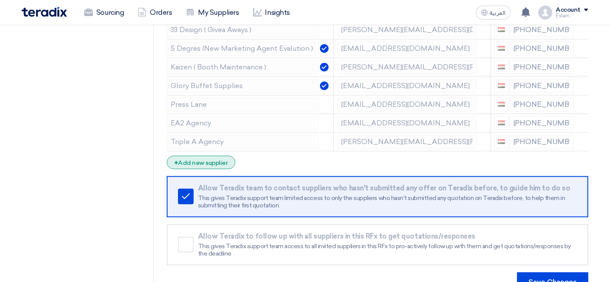
click at [216, 158] on div "+ Add new supplier" at bounding box center [201, 162] width 69 height 13
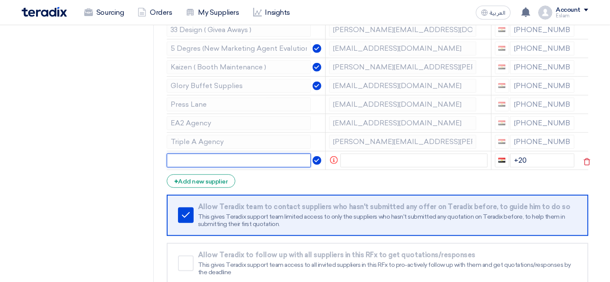
click at [204, 157] on input "text" at bounding box center [239, 161] width 145 height 14
paste input "Flash Forward"
type input "Flash Forward"
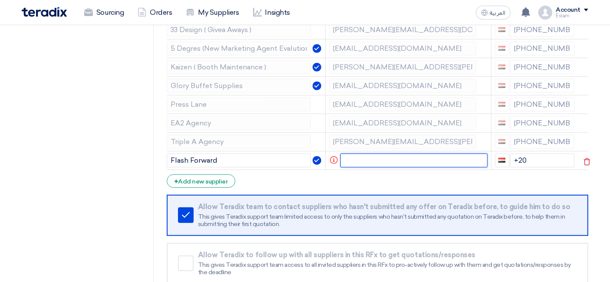
click at [380, 155] on input "text" at bounding box center [413, 161] width 147 height 14
paste input "Karim.sharkawy@luxury-adv.com"
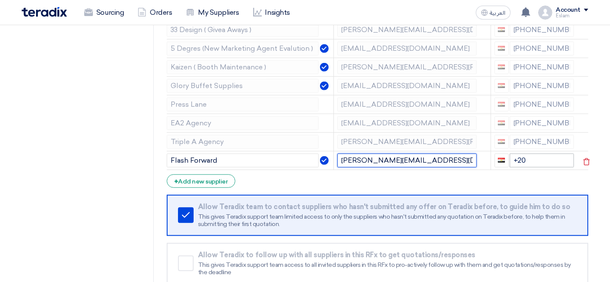
type input "Karim.sharkawy@luxury-adv.com"
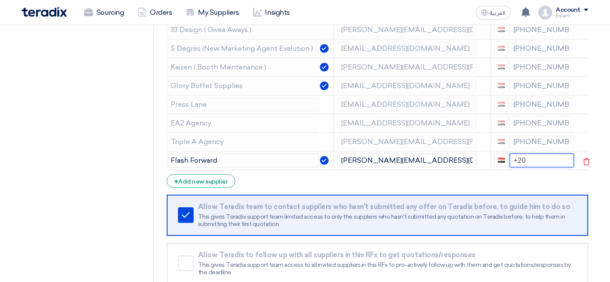
click at [527, 154] on input "+20" at bounding box center [542, 161] width 65 height 14
click at [531, 157] on input "[PHONE_NUMBER]" at bounding box center [542, 161] width 65 height 14
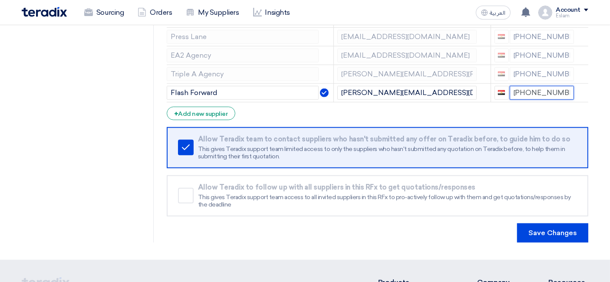
scroll to position [860, 0]
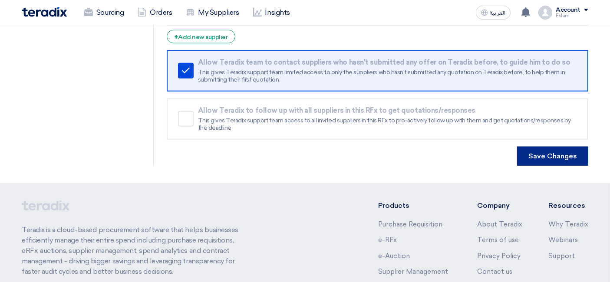
click at [549, 151] on button "Save Changes" at bounding box center [552, 156] width 71 height 19
click at [532, 151] on button "Save Changes" at bounding box center [552, 156] width 71 height 19
click at [532, 150] on button "Save Changes" at bounding box center [552, 156] width 71 height 19
click at [532, 149] on button "Save Changes" at bounding box center [552, 156] width 71 height 19
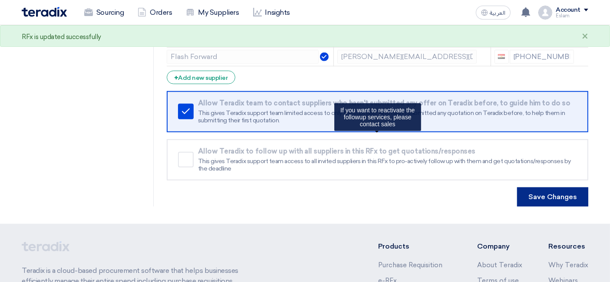
scroll to position [723, 0]
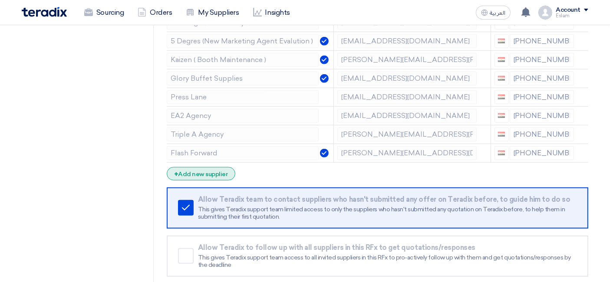
click at [197, 167] on div "+ Add new supplier" at bounding box center [201, 173] width 69 height 13
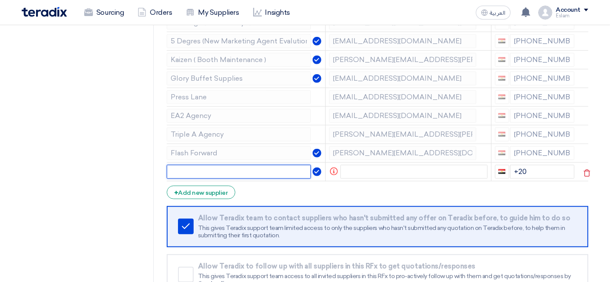
click at [201, 166] on input "text" at bounding box center [239, 172] width 145 height 14
paste input "NE Media"
type input "NE Media"
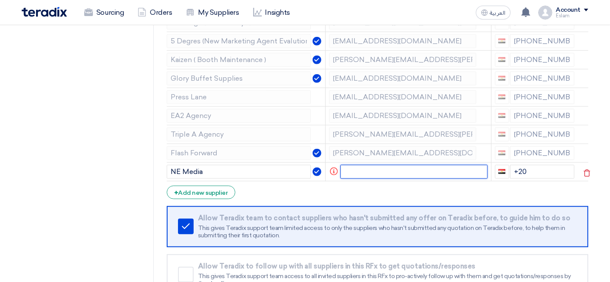
click at [353, 165] on input "text" at bounding box center [413, 172] width 147 height 14
paste input "[EMAIL_ADDRESS][DOMAIN_NAME]"
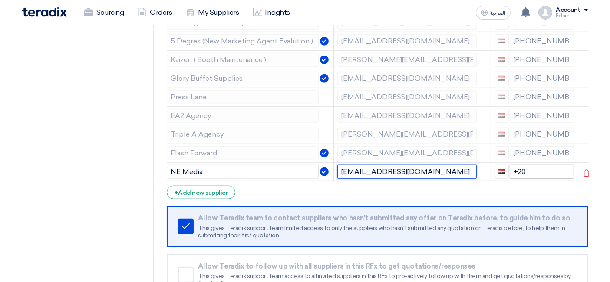
type input "[EMAIL_ADDRESS][DOMAIN_NAME]"
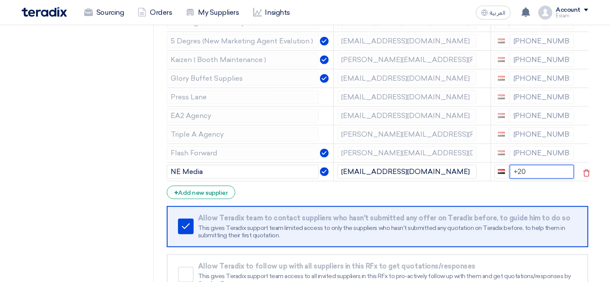
click at [523, 165] on input "+20" at bounding box center [542, 172] width 65 height 14
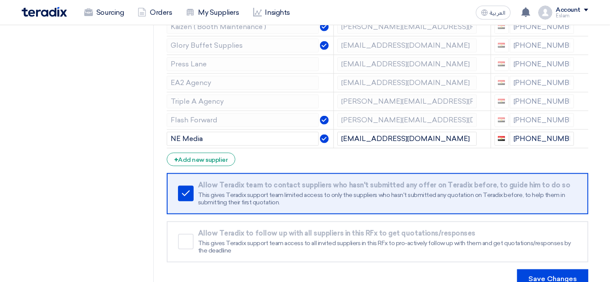
scroll to position [771, 0]
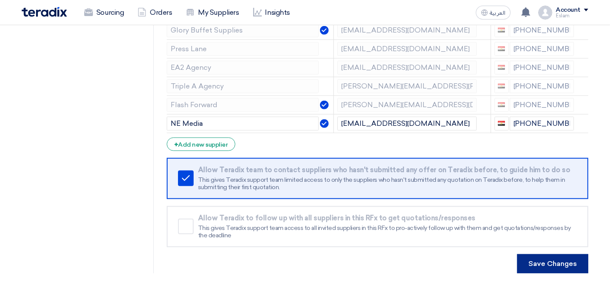
click at [539, 254] on button "Save Changes" at bounding box center [552, 263] width 71 height 19
click at [583, 260] on button "Save Changes" at bounding box center [552, 263] width 71 height 19
click at [574, 258] on button "Save Changes" at bounding box center [552, 263] width 71 height 19
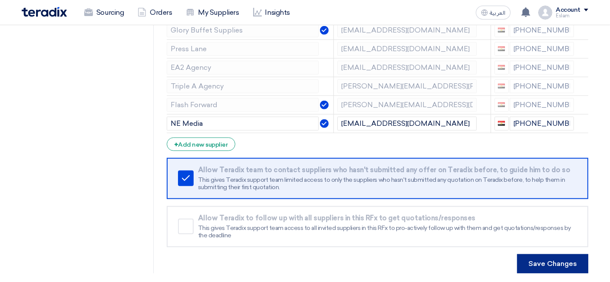
click at [550, 254] on button "Save Changes" at bounding box center [552, 263] width 71 height 19
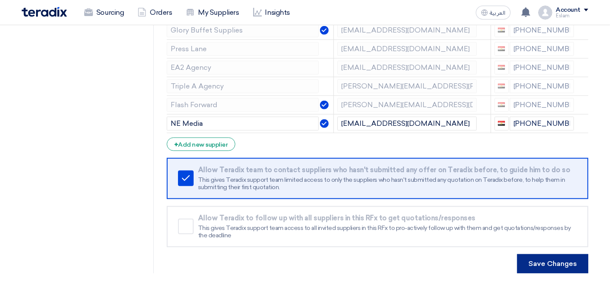
click at [550, 254] on button "Save Changes" at bounding box center [552, 263] width 71 height 19
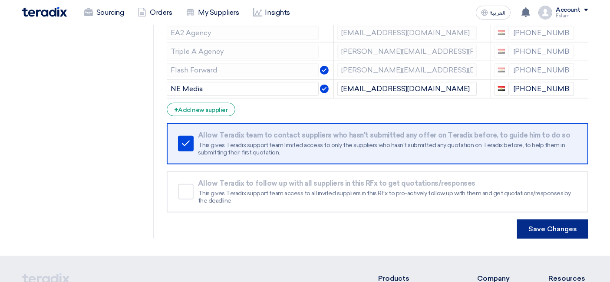
scroll to position [819, 0]
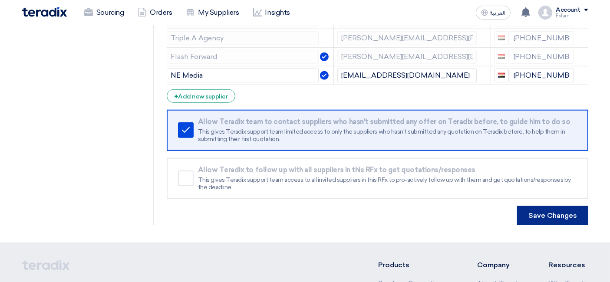
click at [537, 206] on button "Save Changes" at bounding box center [552, 215] width 71 height 19
click at [536, 206] on button "Save Changes" at bounding box center [552, 215] width 71 height 19
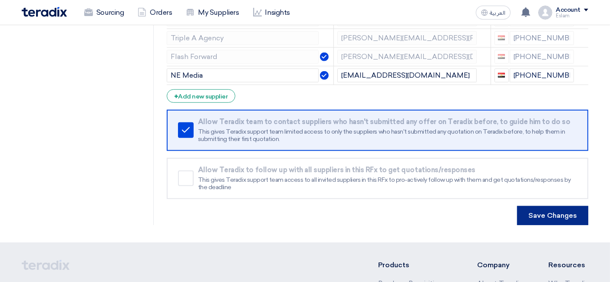
click at [529, 206] on button "Save Changes" at bounding box center [552, 215] width 71 height 19
click at [529, 207] on button "Save Changes" at bounding box center [552, 215] width 71 height 19
click at [529, 206] on button "Save Changes" at bounding box center [552, 215] width 71 height 19
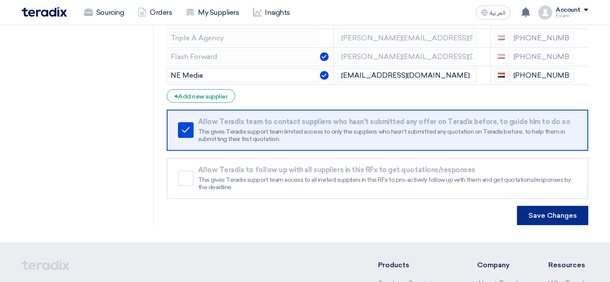
click at [529, 206] on button "Save Changes" at bounding box center [552, 215] width 71 height 19
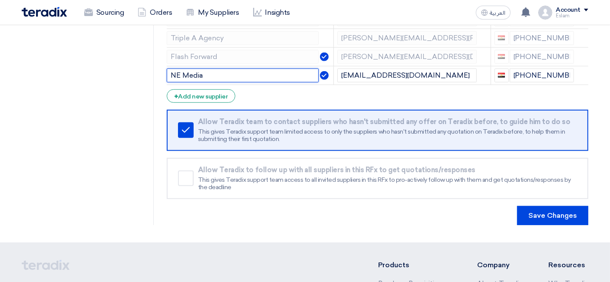
drag, startPoint x: 181, startPoint y: 68, endPoint x: 157, endPoint y: 65, distance: 24.4
type input "Media"
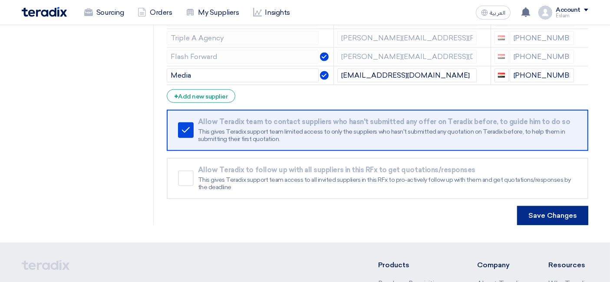
click at [569, 207] on button "Save Changes" at bounding box center [552, 215] width 71 height 19
click at [551, 207] on button "Save Changes" at bounding box center [552, 215] width 71 height 19
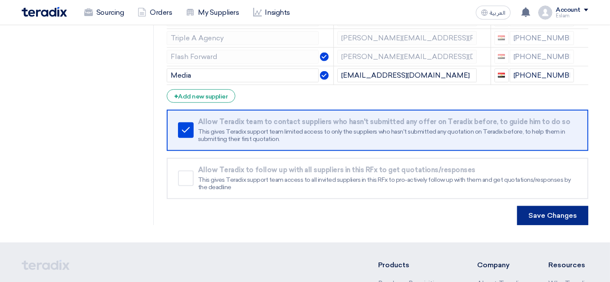
click at [551, 207] on button "Save Changes" at bounding box center [552, 215] width 71 height 19
click at [550, 207] on button "Save Changes" at bounding box center [552, 215] width 71 height 19
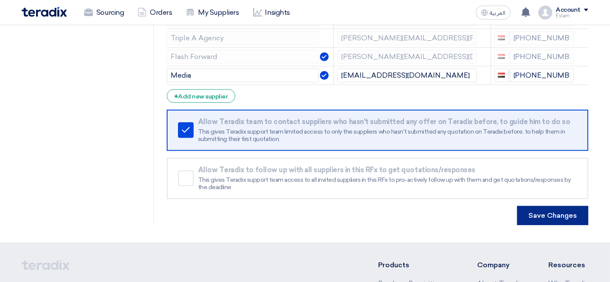
click at [550, 207] on button "Save Changes" at bounding box center [552, 215] width 71 height 19
click at [542, 207] on button "Save Changes" at bounding box center [552, 215] width 71 height 19
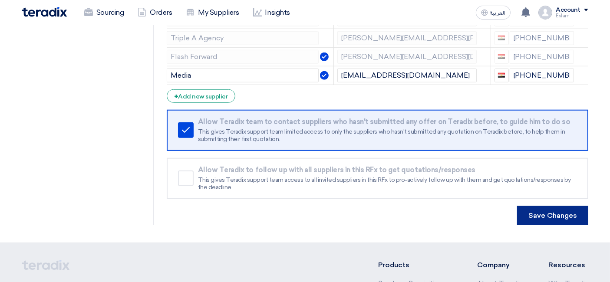
click at [542, 207] on button "Save Changes" at bounding box center [552, 215] width 71 height 19
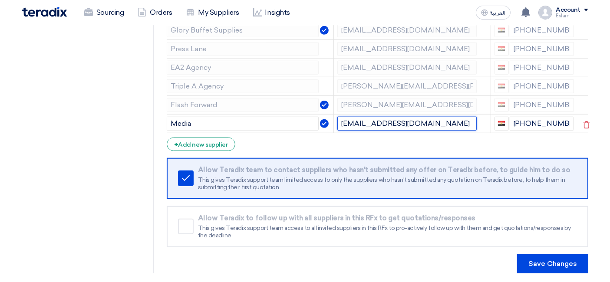
click at [456, 117] on input "[EMAIL_ADDRESS][DOMAIN_NAME]" at bounding box center [406, 124] width 139 height 14
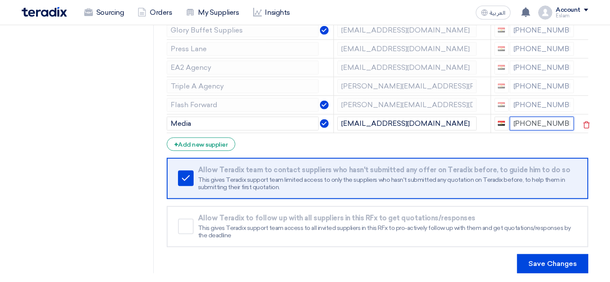
click at [565, 117] on input "[PHONE_NUMBER]" at bounding box center [542, 124] width 65 height 14
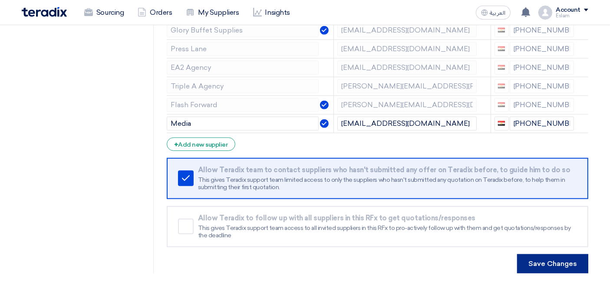
click at [554, 255] on button "Save Changes" at bounding box center [552, 263] width 71 height 19
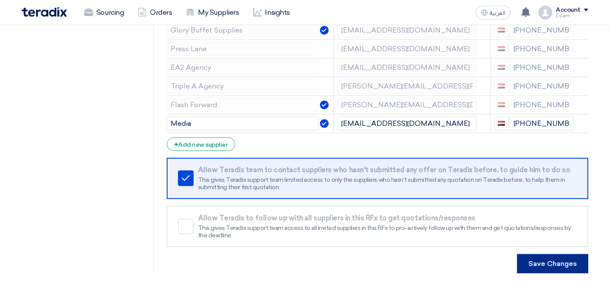
click at [554, 255] on button "Save Changes" at bounding box center [552, 263] width 71 height 19
click at [554, 256] on button "Save Changes" at bounding box center [552, 263] width 71 height 19
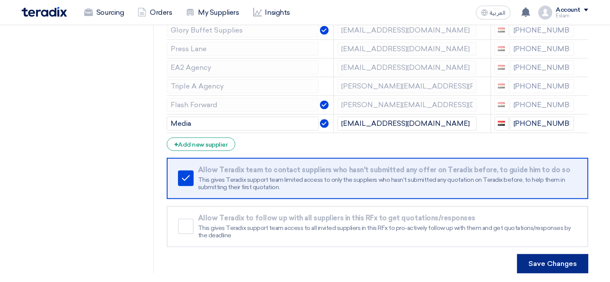
click at [554, 256] on button "Save Changes" at bounding box center [552, 263] width 71 height 19
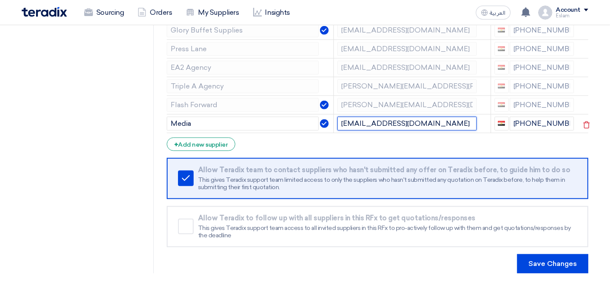
click at [460, 117] on input "[EMAIL_ADDRESS][DOMAIN_NAME]" at bounding box center [406, 124] width 139 height 14
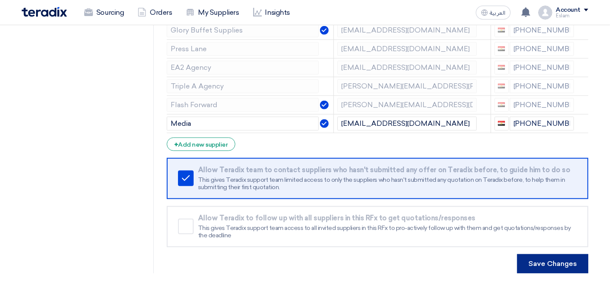
click at [539, 263] on button "Save Changes" at bounding box center [552, 263] width 71 height 19
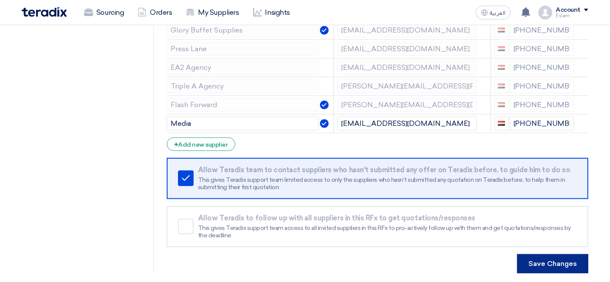
click at [553, 254] on button "Save Changes" at bounding box center [552, 263] width 71 height 19
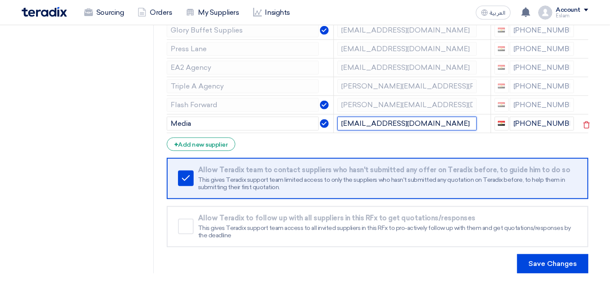
click at [464, 118] on input "[EMAIL_ADDRESS][DOMAIN_NAME]" at bounding box center [406, 124] width 139 height 14
type input "[EMAIL_ADDRESS][DOMAIN_NAME]"
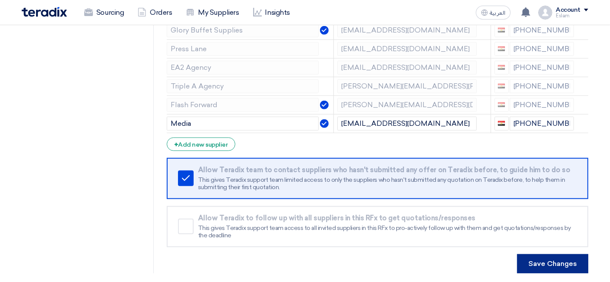
click at [542, 254] on button "Save Changes" at bounding box center [552, 263] width 71 height 19
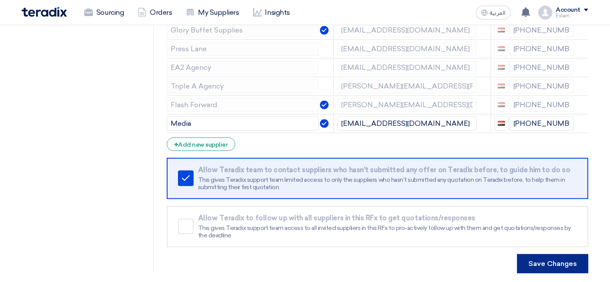
click at [542, 254] on button "Save Changes" at bounding box center [552, 263] width 71 height 19
click at [546, 260] on button "Save Changes" at bounding box center [552, 263] width 71 height 19
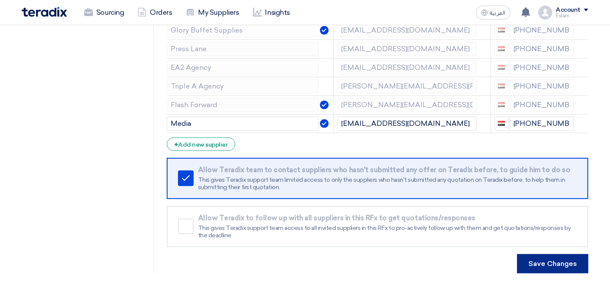
click at [546, 260] on button "Save Changes" at bounding box center [552, 263] width 71 height 19
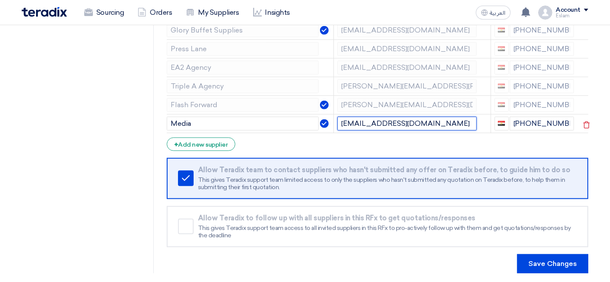
drag, startPoint x: 451, startPoint y: 116, endPoint x: 332, endPoint y: 114, distance: 119.4
click at [332, 114] on tr "Media mohamedtaha@nemedia.agency +20 1014020162" at bounding box center [377, 123] width 421 height 19
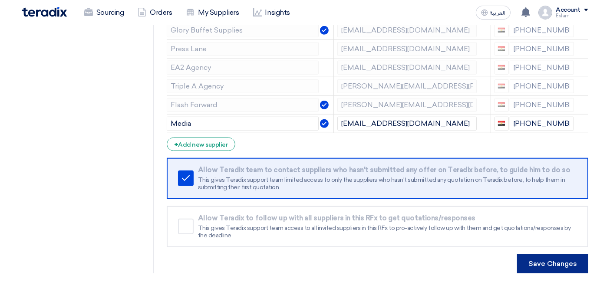
click at [542, 263] on button "Save Changes" at bounding box center [552, 263] width 71 height 19
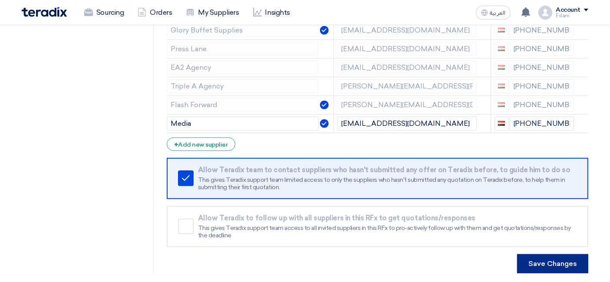
click at [542, 263] on button "Save Changes" at bounding box center [552, 263] width 71 height 19
click at [542, 258] on button "Save Changes" at bounding box center [552, 263] width 71 height 19
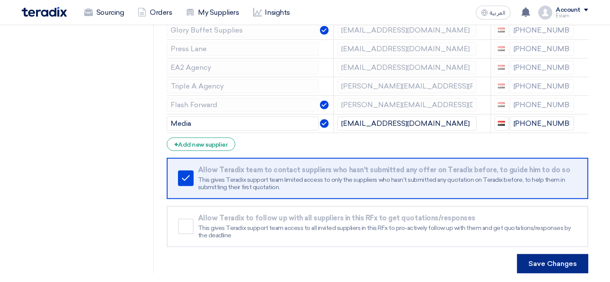
click at [542, 258] on button "Save Changes" at bounding box center [552, 263] width 71 height 19
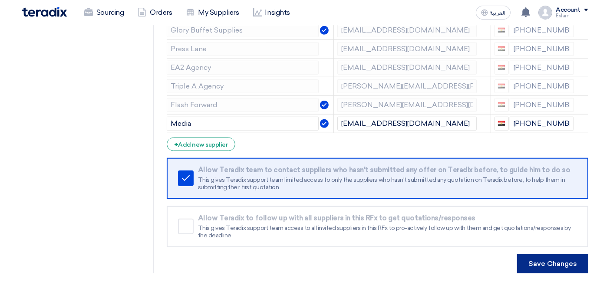
click at [542, 258] on button "Save Changes" at bounding box center [552, 263] width 71 height 19
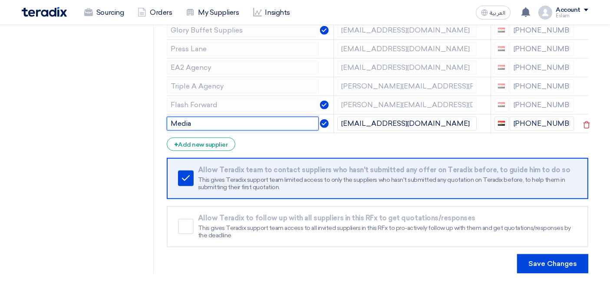
click at [171, 117] on input "Media" at bounding box center [243, 124] width 152 height 14
type input "nw Media"
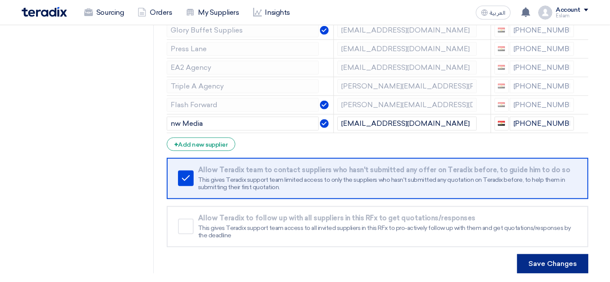
click at [579, 257] on button "Save Changes" at bounding box center [552, 263] width 71 height 19
click at [573, 257] on button "Save Changes" at bounding box center [552, 263] width 71 height 19
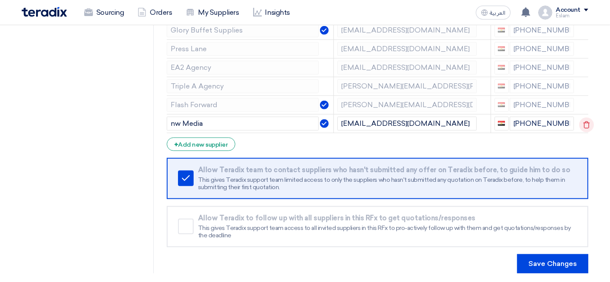
click at [585, 118] on icon at bounding box center [586, 125] width 15 height 15
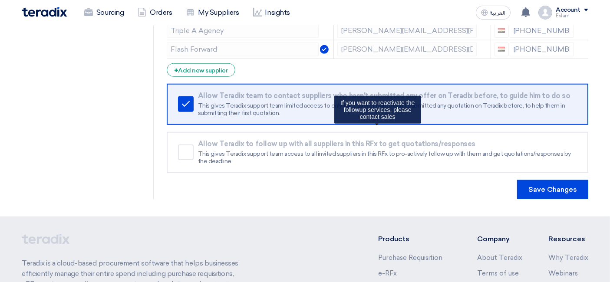
scroll to position [805, 0]
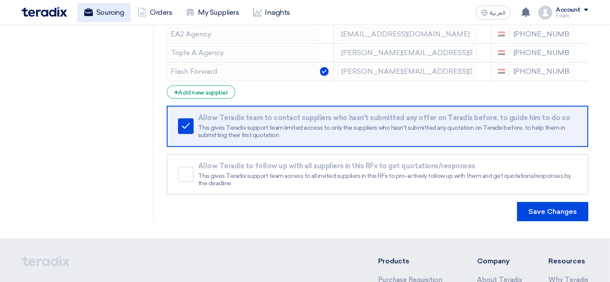
click at [111, 9] on link "Sourcing" at bounding box center [103, 12] width 53 height 19
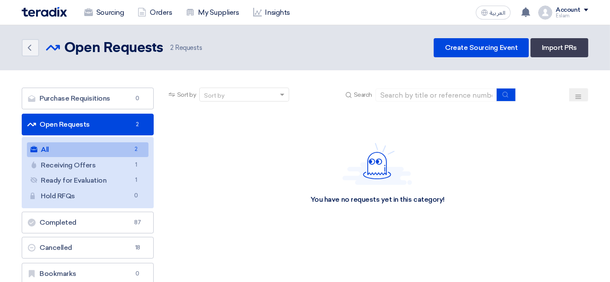
click at [122, 127] on link "Open Requests Open Requests 2" at bounding box center [88, 125] width 132 height 22
click at [90, 128] on link "Open Requests Open Requests 2" at bounding box center [88, 125] width 132 height 22
click at [94, 102] on link "Purchase Requisitions Purchase Requisitions 0" at bounding box center [88, 99] width 132 height 22
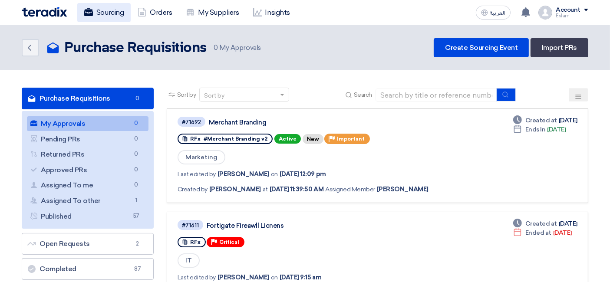
click at [97, 10] on link "Sourcing" at bounding box center [103, 12] width 53 height 19
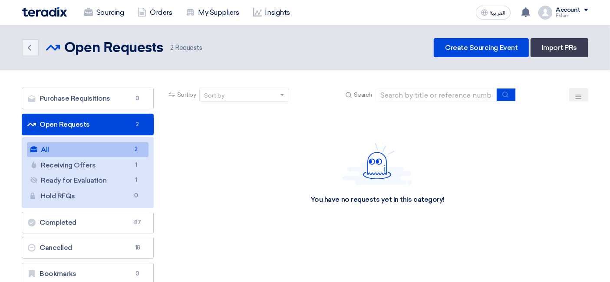
click at [133, 130] on link "Open Requests Open Requests 2" at bounding box center [88, 125] width 132 height 22
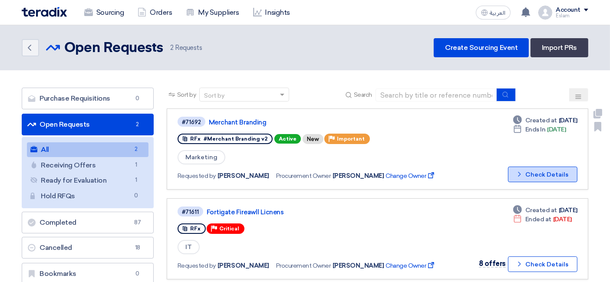
click at [560, 171] on button "Check details Check Details" at bounding box center [542, 175] width 69 height 16
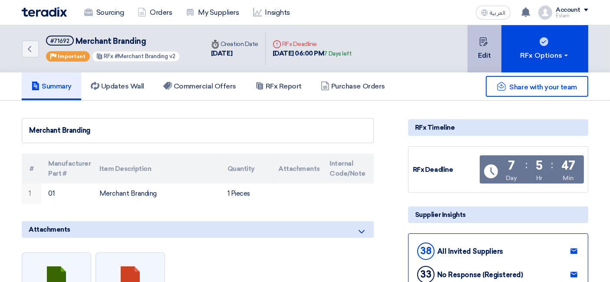
click at [487, 48] on button "Edit" at bounding box center [484, 48] width 34 height 47
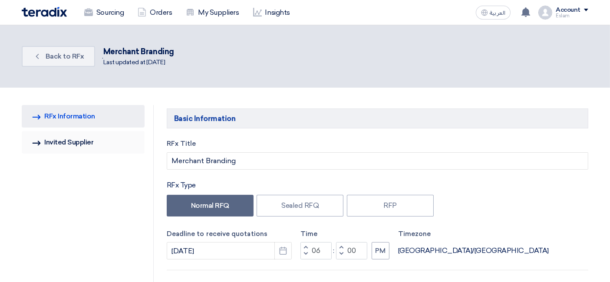
click at [68, 138] on link "Invited Suppliers Invited Supplier" at bounding box center [83, 142] width 123 height 23
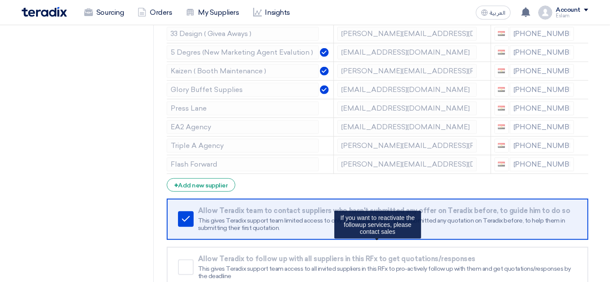
scroll to position [819, 0]
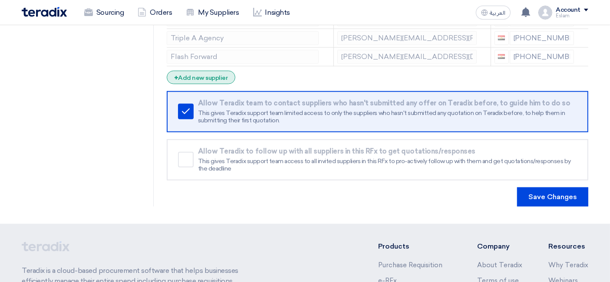
click at [222, 71] on div "+ Add new supplier" at bounding box center [201, 77] width 69 height 13
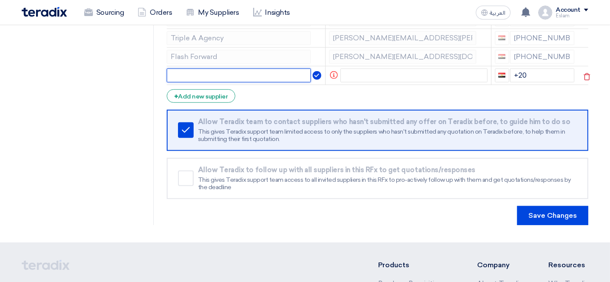
click at [220, 72] on input "text" at bounding box center [239, 76] width 145 height 14
paste input "NE Media"
type input "NE Media"
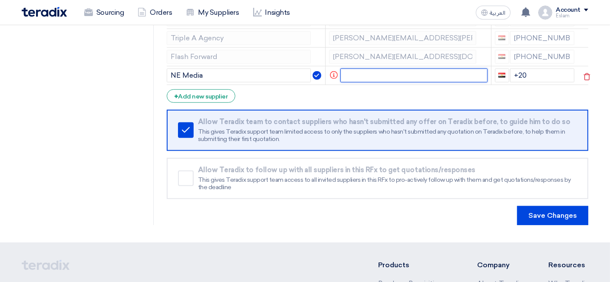
click at [350, 69] on input "text" at bounding box center [413, 76] width 147 height 14
paste input "[EMAIL_ADDRESS][DOMAIN_NAME]"
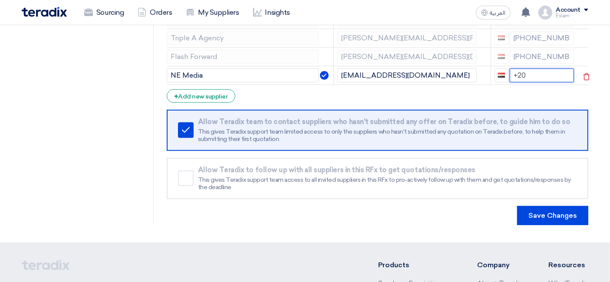
click at [533, 69] on input "+20" at bounding box center [542, 76] width 65 height 14
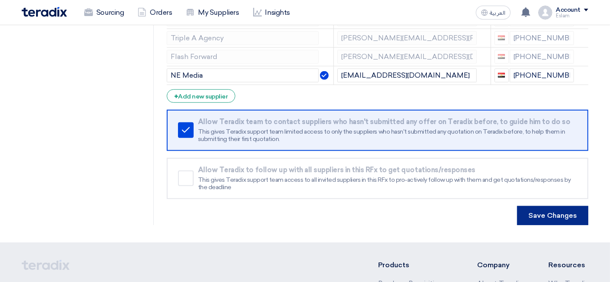
click at [553, 208] on button "Save Changes" at bounding box center [552, 215] width 71 height 19
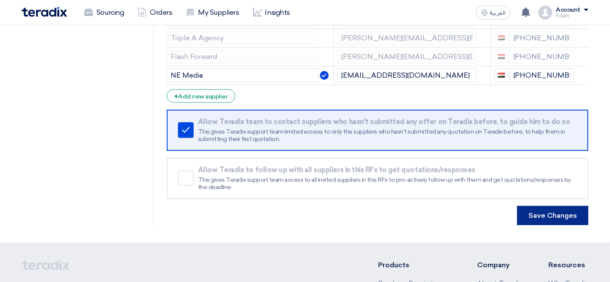
click at [553, 208] on button "Save Changes" at bounding box center [552, 215] width 71 height 19
click at [547, 206] on button "Save Changes" at bounding box center [552, 215] width 71 height 19
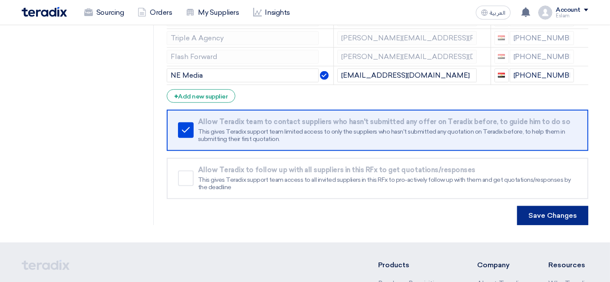
click at [547, 206] on button "Save Changes" at bounding box center [552, 215] width 71 height 19
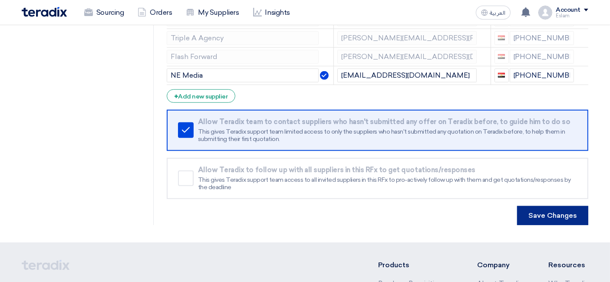
click at [547, 206] on button "Save Changes" at bounding box center [552, 215] width 71 height 19
click at [546, 206] on button "Save Changes" at bounding box center [552, 215] width 71 height 19
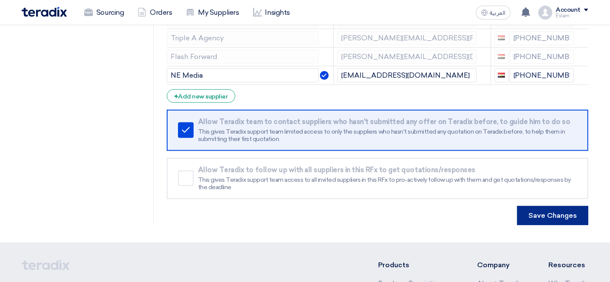
click at [546, 206] on button "Save Changes" at bounding box center [552, 215] width 71 height 19
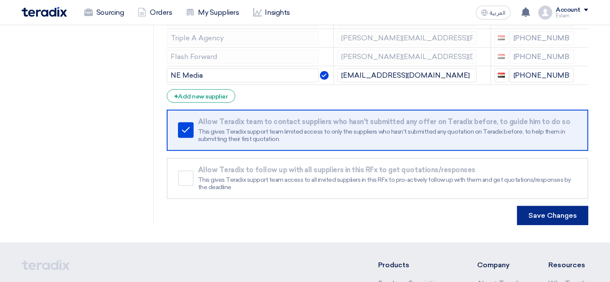
click at [546, 206] on button "Save Changes" at bounding box center [552, 215] width 71 height 19
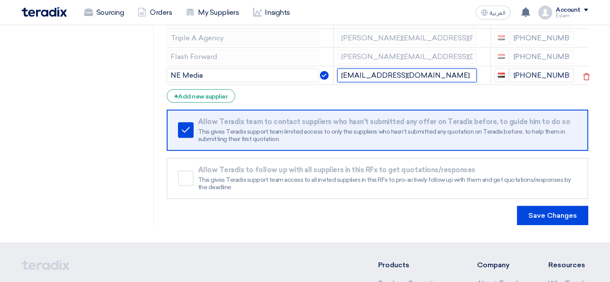
click at [375, 70] on input "[EMAIL_ADDRESS][DOMAIN_NAME]" at bounding box center [406, 76] width 139 height 14
type input "[PERSON_NAME][EMAIL_ADDRESS][PERSON_NAME][DOMAIN_NAME]"
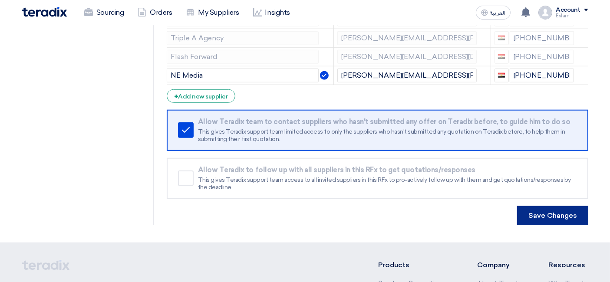
click at [554, 206] on button "Save Changes" at bounding box center [552, 215] width 71 height 19
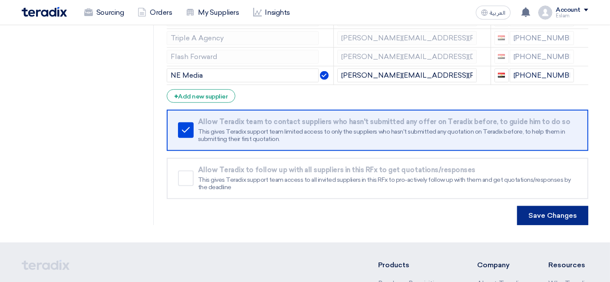
click at [556, 209] on button "Save Changes" at bounding box center [552, 215] width 71 height 19
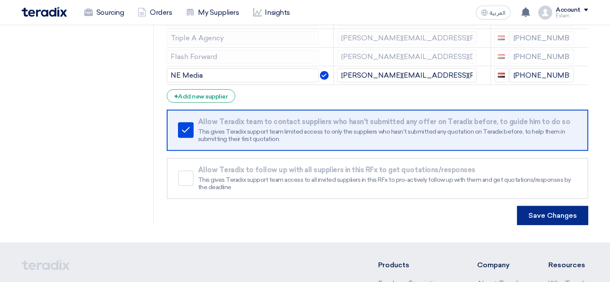
click at [556, 209] on button "Save Changes" at bounding box center [552, 215] width 71 height 19
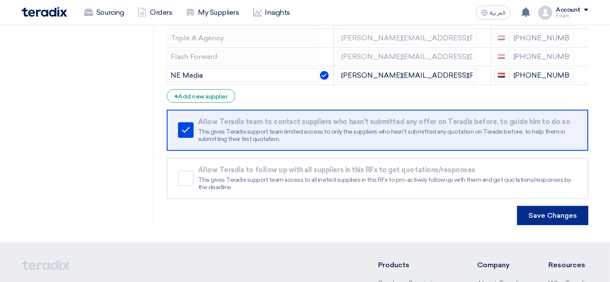
click at [556, 209] on button "Save Changes" at bounding box center [552, 215] width 71 height 19
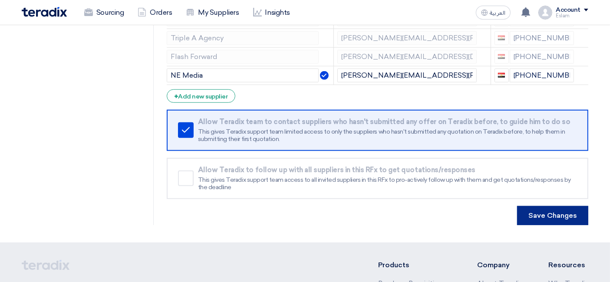
click at [542, 206] on button "Save Changes" at bounding box center [552, 215] width 71 height 19
click at [580, 69] on icon at bounding box center [586, 76] width 15 height 15
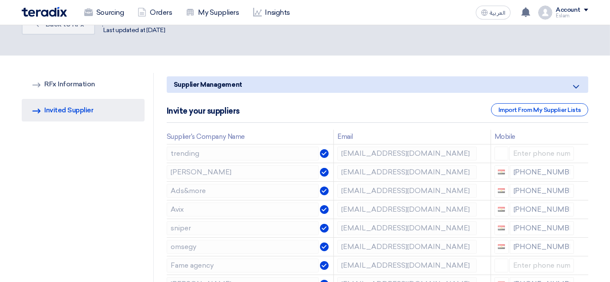
scroll to position [0, 0]
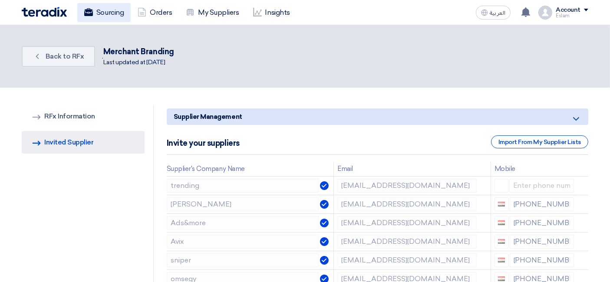
click at [112, 13] on link "Sourcing" at bounding box center [103, 12] width 53 height 19
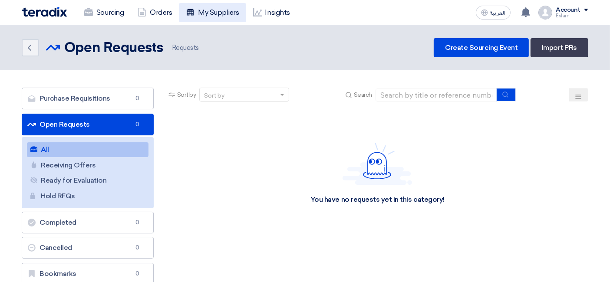
click at [223, 12] on link "My Suppliers" at bounding box center [212, 12] width 67 height 19
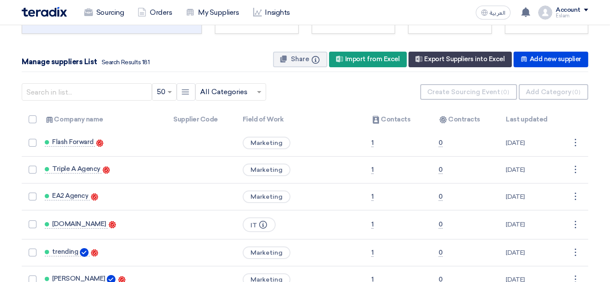
scroll to position [48, 0]
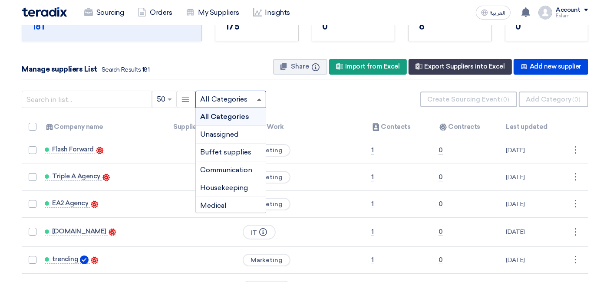
click at [257, 99] on span at bounding box center [259, 100] width 4 height 2
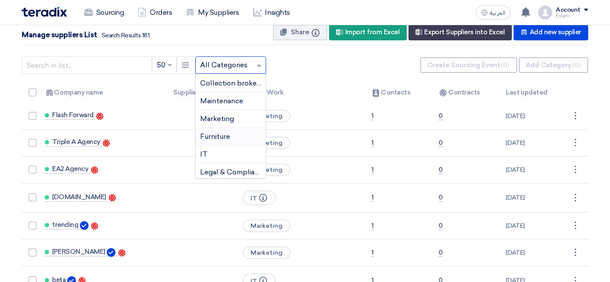
scroll to position [96, 0]
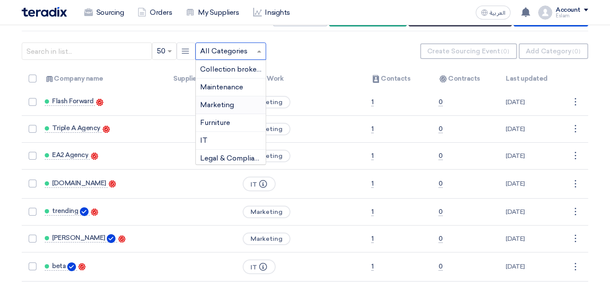
click at [225, 96] on div "Marketing" at bounding box center [231, 105] width 70 height 18
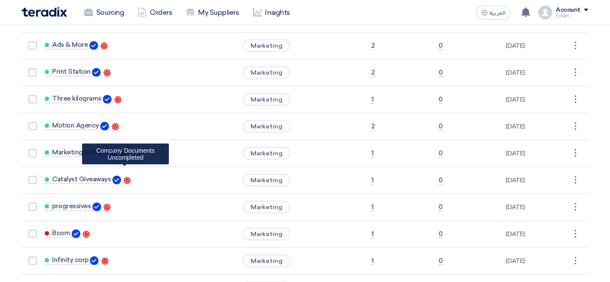
scroll to position [434, 0]
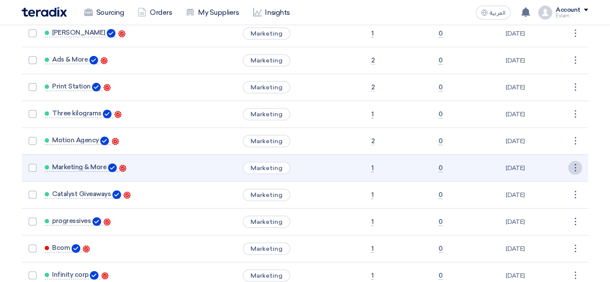
click at [579, 163] on div "⋮" at bounding box center [575, 168] width 14 height 14
click at [571, 178] on link "Edit" at bounding box center [560, 184] width 43 height 13
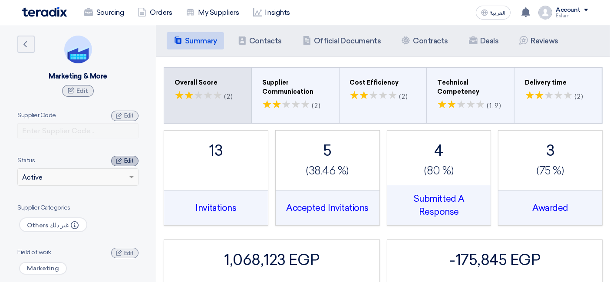
click at [131, 161] on span "Edit" at bounding box center [129, 161] width 10 height 7
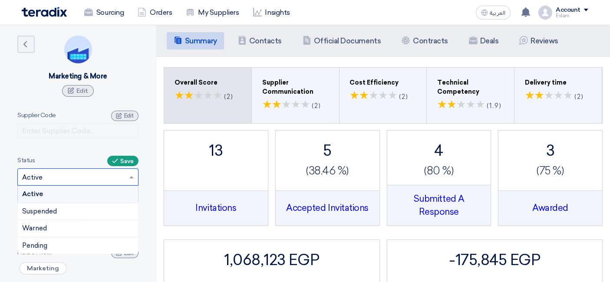
click at [131, 174] on span at bounding box center [132, 177] width 11 height 10
click at [109, 209] on div "Suspended" at bounding box center [78, 211] width 120 height 17
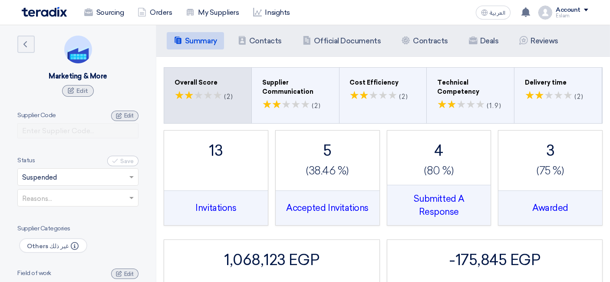
click at [137, 199] on span at bounding box center [132, 198] width 11 height 10
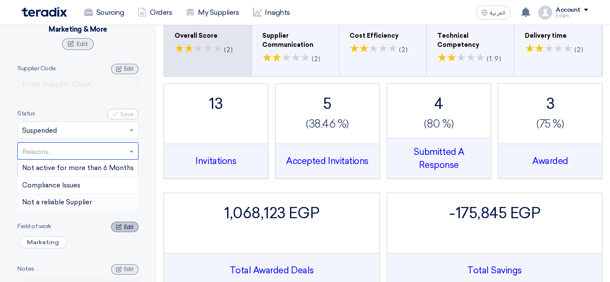
scroll to position [48, 0]
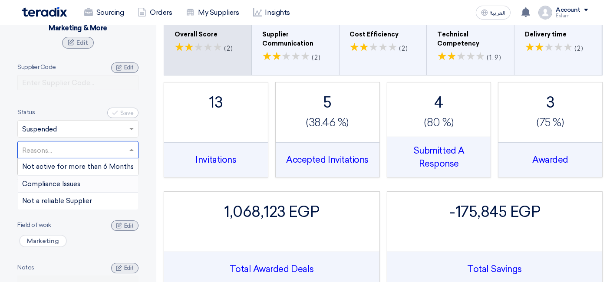
click at [72, 184] on span "Compliance Issues" at bounding box center [51, 184] width 58 height 8
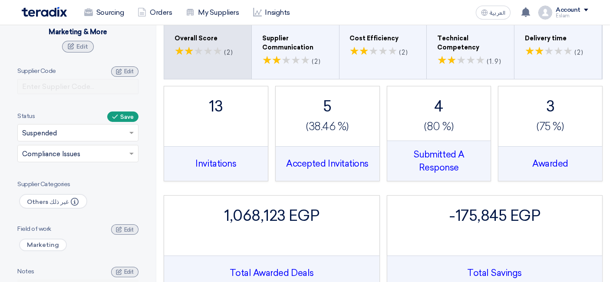
scroll to position [96, 0]
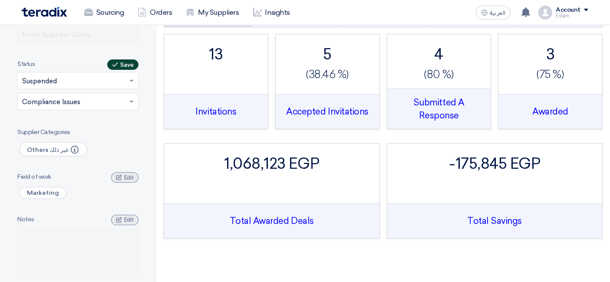
click at [126, 62] on span "Save" at bounding box center [126, 65] width 13 height 7
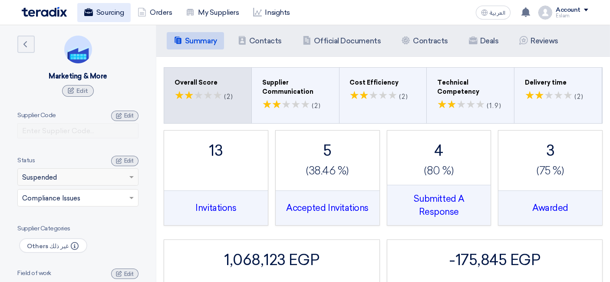
click at [114, 14] on link "Sourcing" at bounding box center [103, 12] width 53 height 19
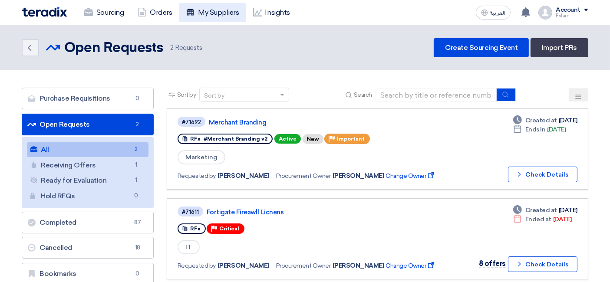
click at [220, 9] on link "My Suppliers" at bounding box center [212, 12] width 67 height 19
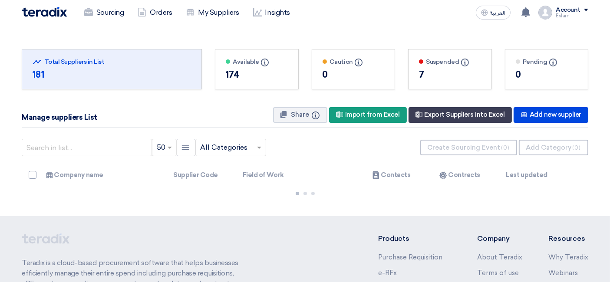
click at [431, 66] on div "Suspended Info 7" at bounding box center [450, 69] width 62 height 24
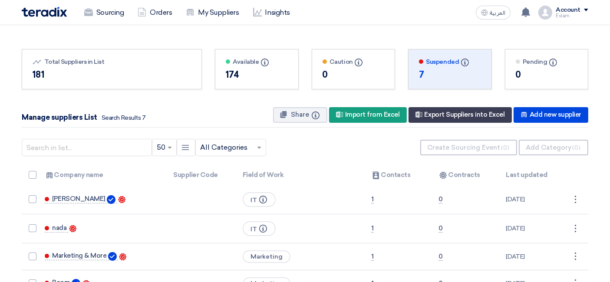
click at [109, 77] on div "181" at bounding box center [112, 74] width 158 height 13
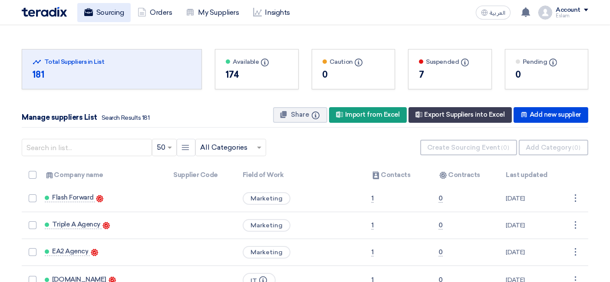
click at [111, 12] on link "Sourcing" at bounding box center [103, 12] width 53 height 19
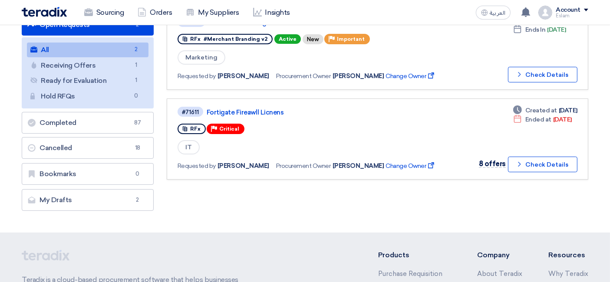
scroll to position [3, 0]
